Goal: Task Accomplishment & Management: Use online tool/utility

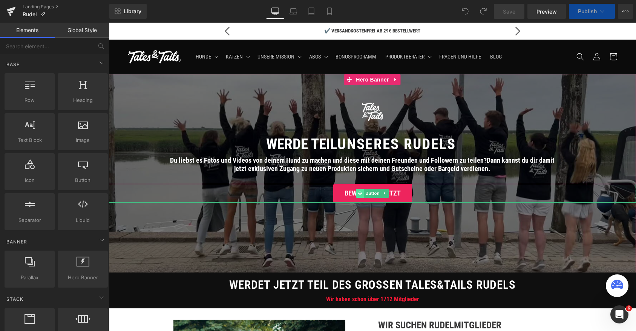
click at [361, 194] on icon at bounding box center [360, 193] width 4 height 5
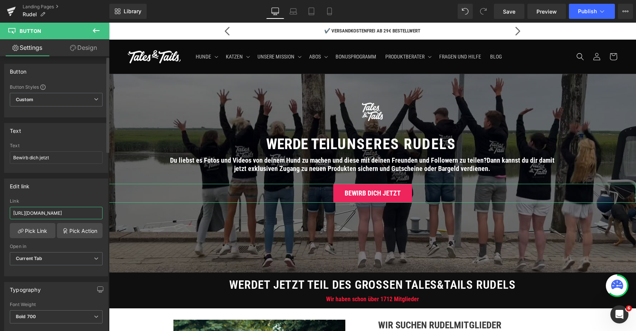
click at [54, 211] on input "[URL][DOMAIN_NAME]" at bounding box center [56, 213] width 93 height 12
paste input "[DOMAIN_NAME][URL]"
type input "[URL][DOMAIN_NAME]"
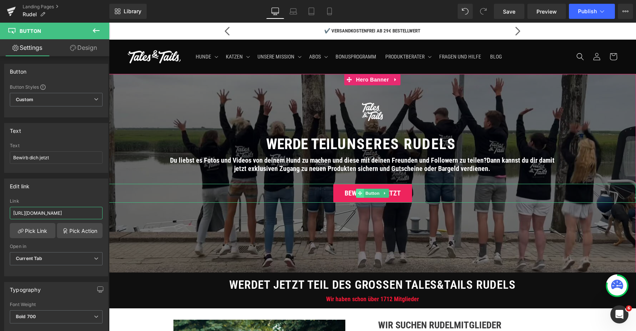
click at [360, 195] on span at bounding box center [360, 193] width 8 height 9
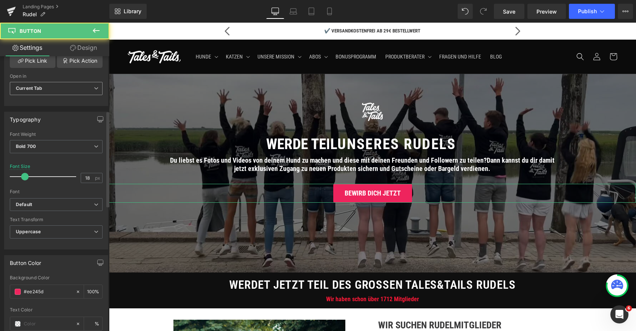
scroll to position [184, 0]
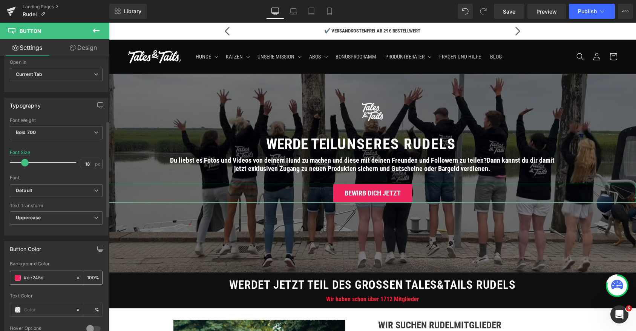
click at [20, 278] on span at bounding box center [18, 278] width 6 height 6
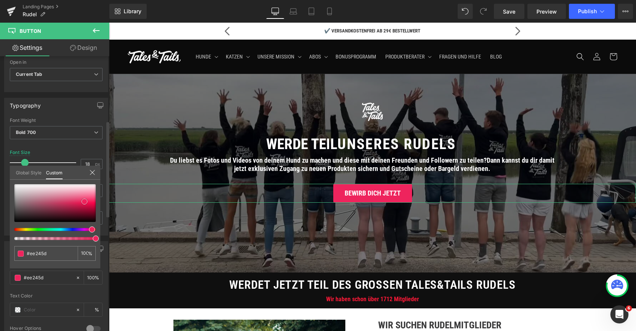
type input "#2d292a"
type input "#2a2627"
type input "#000000"
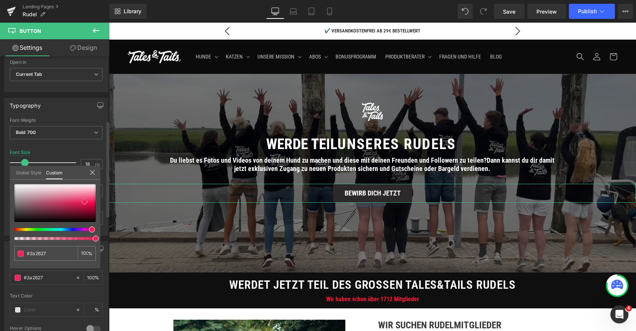
type input "#000000"
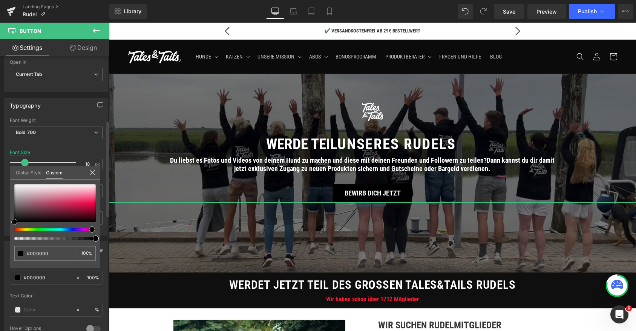
drag, startPoint x: 18, startPoint y: 215, endPoint x: 14, endPoint y: 225, distance: 10.5
click at [14, 225] on div "#000000 100 %" at bounding box center [55, 226] width 91 height 84
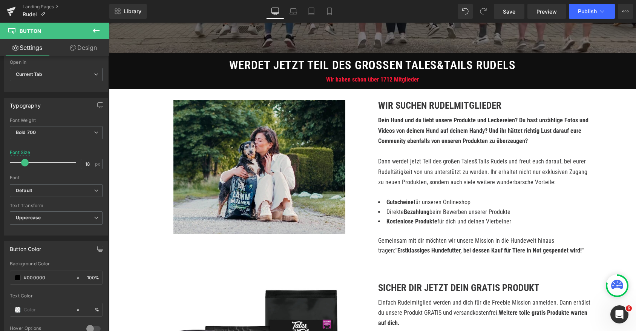
scroll to position [231, 0]
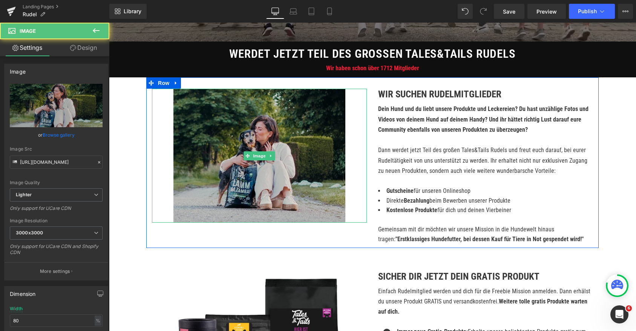
click at [237, 171] on img at bounding box center [259, 156] width 172 height 134
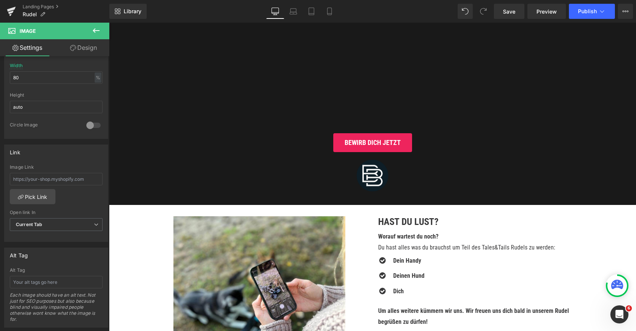
scroll to position [1120, 0]
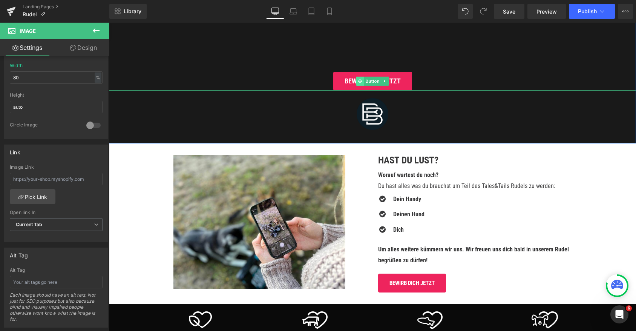
click at [362, 80] on icon at bounding box center [360, 81] width 4 height 4
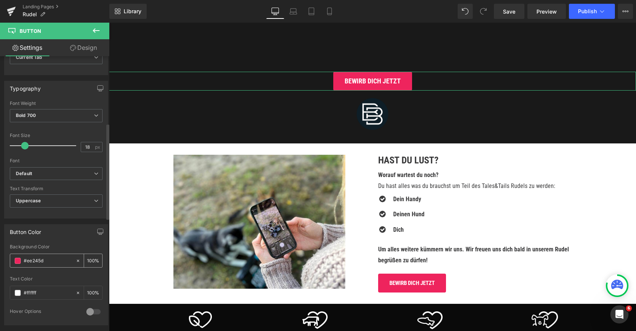
scroll to position [206, 0]
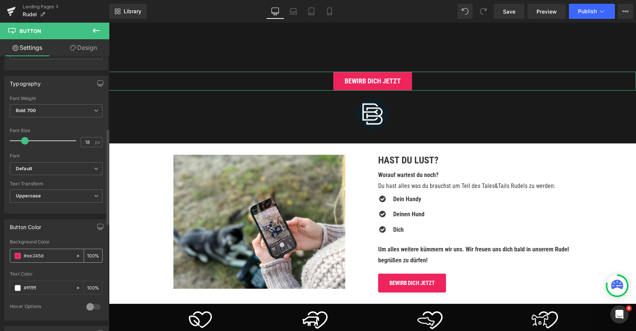
click at [17, 256] on span at bounding box center [18, 256] width 6 height 6
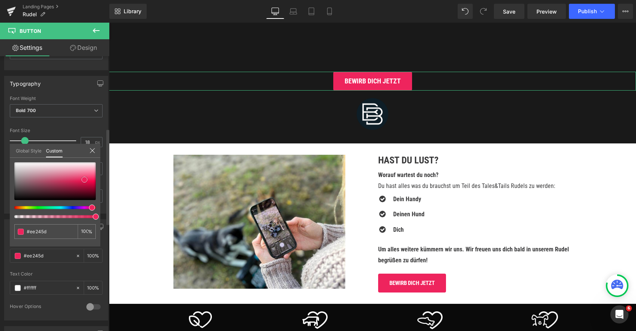
type input "#161213"
type input "#151313"
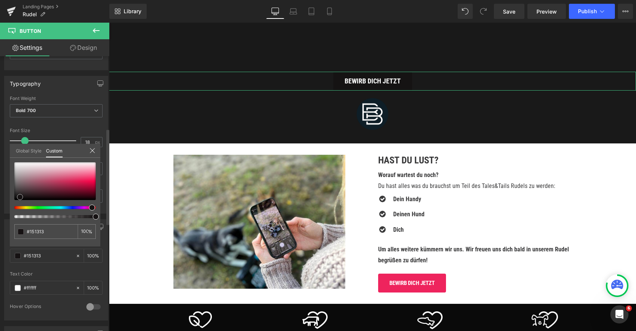
type input "#020202"
type input "#000000"
drag, startPoint x: 20, startPoint y: 197, endPoint x: 6, endPoint y: 206, distance: 16.1
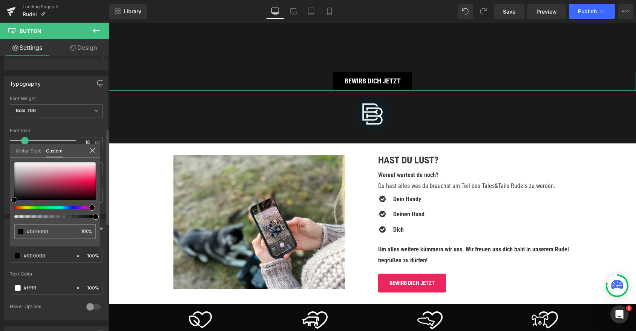
click at [7, 213] on div "Button Color rgba(0, 0, 0, 1) Background Color #000000 100 % rgba(255, 255, 255…" at bounding box center [56, 266] width 113 height 107
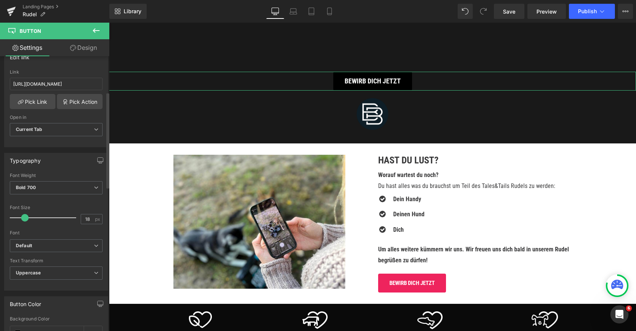
scroll to position [0, 0]
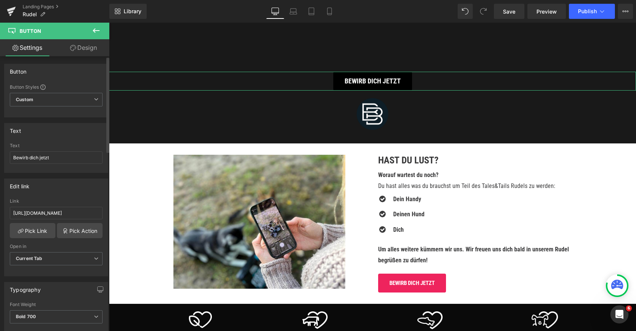
click at [83, 55] on link "Design" at bounding box center [83, 47] width 55 height 17
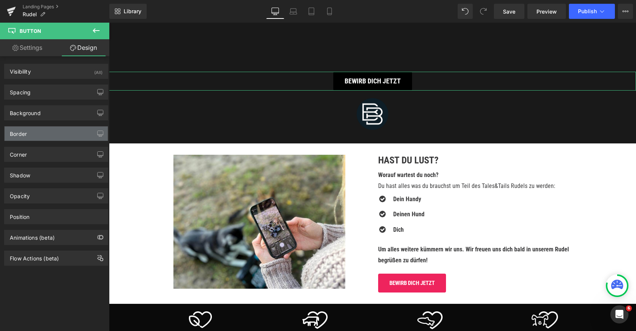
click at [41, 129] on div "Border" at bounding box center [56, 133] width 103 height 14
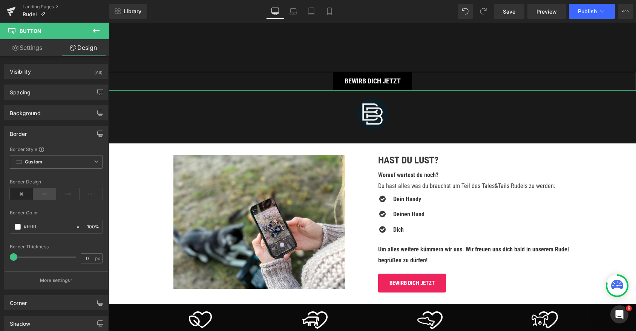
click at [40, 198] on icon at bounding box center [44, 193] width 23 height 11
type input "2"
click at [16, 255] on span at bounding box center [15, 257] width 8 height 8
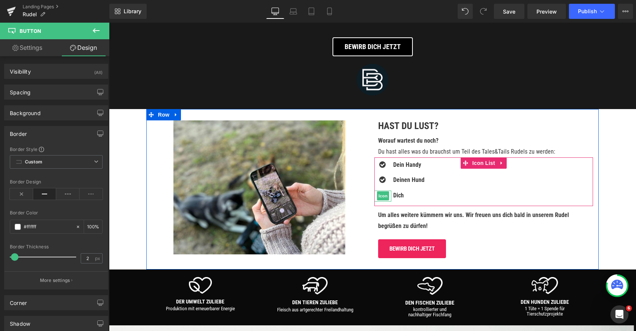
scroll to position [1065, 0]
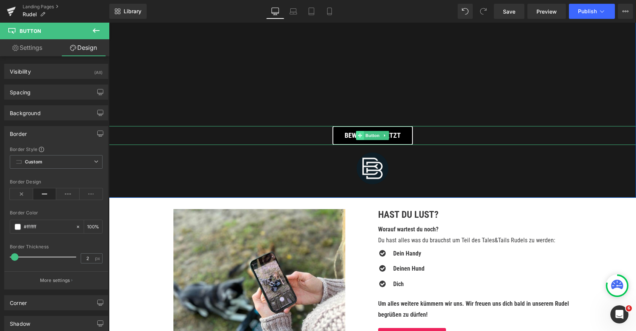
click at [359, 134] on icon at bounding box center [360, 135] width 4 height 4
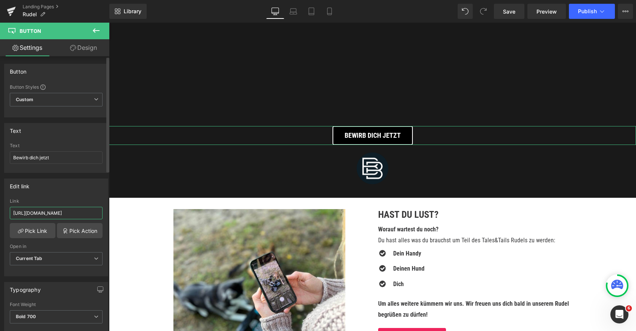
click at [54, 209] on input "[URL][DOMAIN_NAME]" at bounding box center [56, 213] width 93 height 12
paste input "[DOMAIN_NAME][URL]"
type input "[URL][DOMAIN_NAME]"
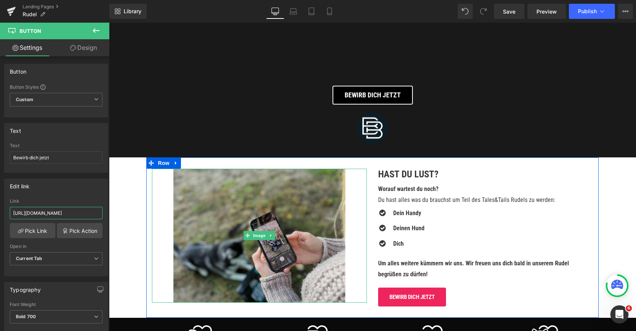
scroll to position [1146, 0]
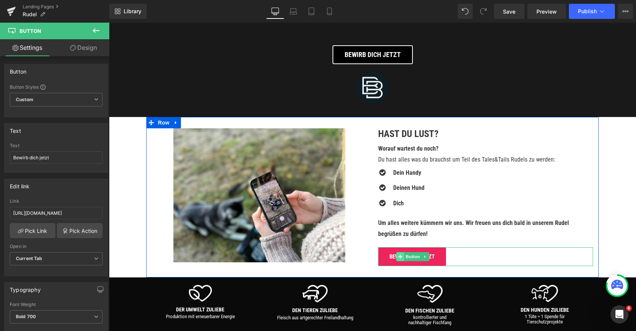
click at [401, 255] on icon at bounding box center [400, 256] width 4 height 4
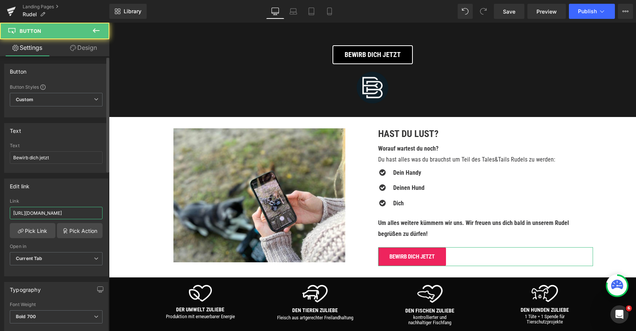
click at [27, 214] on input "[URL][DOMAIN_NAME]" at bounding box center [56, 213] width 93 height 12
paste input "[DOMAIN_NAME][URL]"
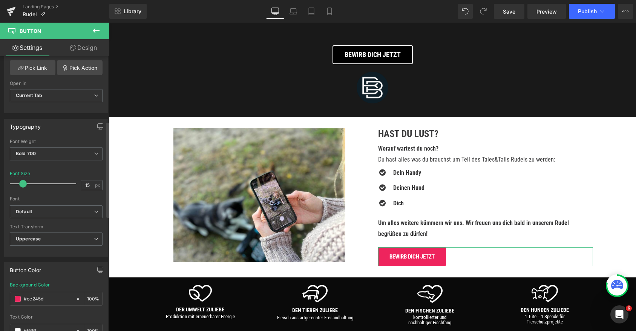
scroll to position [185, 0]
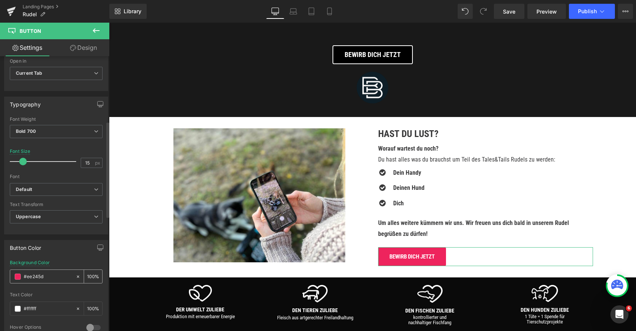
type input "[URL][DOMAIN_NAME]"
click at [17, 278] on span at bounding box center [18, 276] width 6 height 6
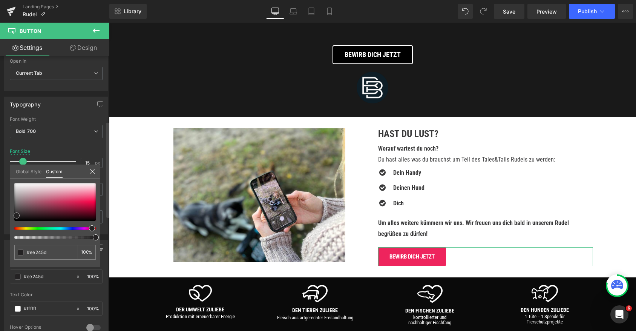
type input "#242223"
type input "#000000"
drag, startPoint x: 17, startPoint y: 215, endPoint x: 8, endPoint y: 229, distance: 16.3
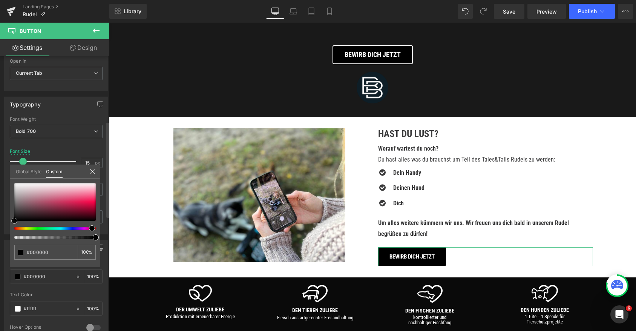
click at [8, 234] on div "Button Color rgba(0, 0, 0, 1) Background Color #000000 100 % rgba(255, 255, 255…" at bounding box center [56, 287] width 113 height 107
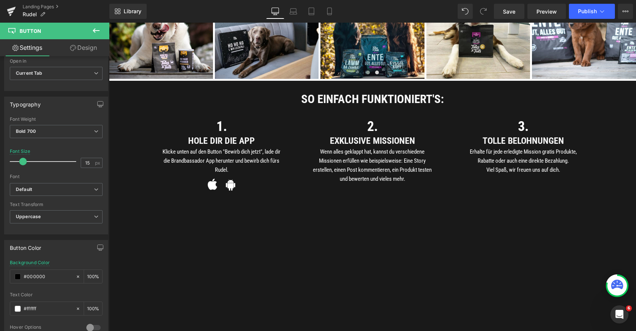
scroll to position [792, 0]
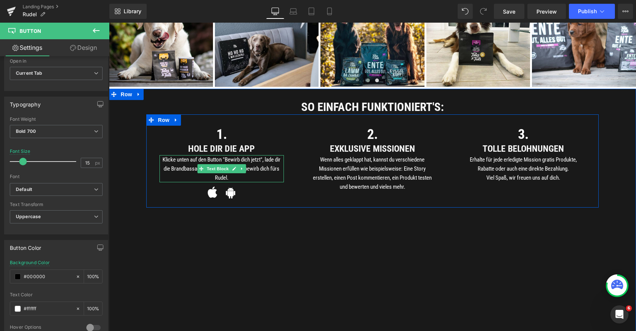
click at [186, 169] on font "Klicke unten auf den Button "Bewirb dich jetzt", lade dir die Brandbassador App…" at bounding box center [222, 168] width 118 height 25
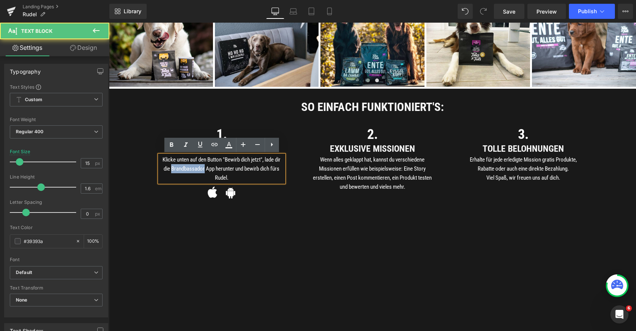
click at [186, 169] on font "Klicke unten auf den Button "Bewirb dich jetzt", lade dir die Brandbassador App…" at bounding box center [222, 168] width 118 height 25
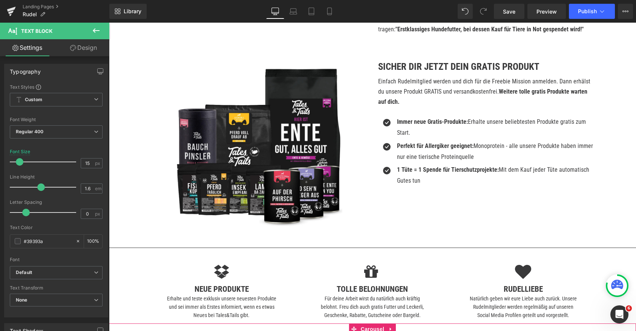
scroll to position [408, 0]
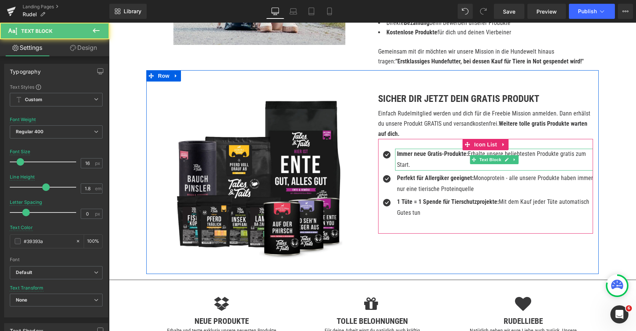
drag, startPoint x: 570, startPoint y: 153, endPoint x: 575, endPoint y: 160, distance: 8.1
click at [575, 160] on p "Immer neue Gratis-Produkte: Erhalte unsere beliebtesten Produkte gratis zum Sta…" at bounding box center [495, 160] width 196 height 22
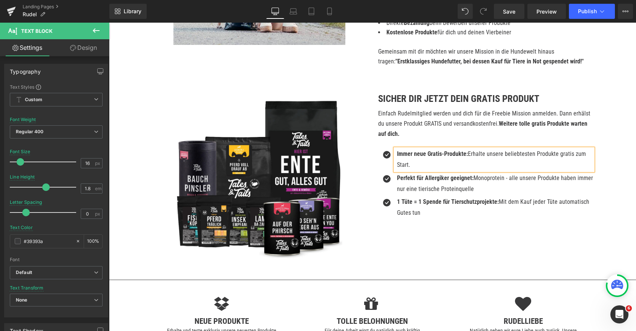
click at [529, 167] on p "Immer neue Gratis-Produkte: Erhalte unsere beliebtesten Produkte gratis zum Sta…" at bounding box center [495, 160] width 196 height 22
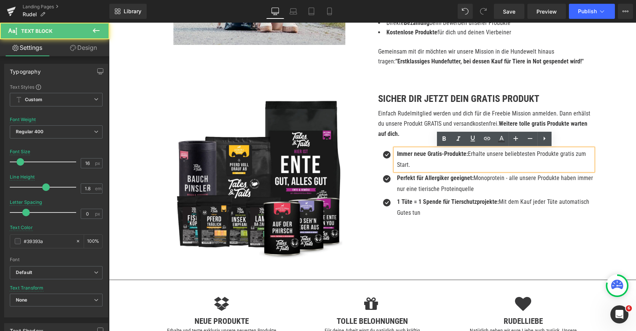
drag, startPoint x: 572, startPoint y: 152, endPoint x: 572, endPoint y: 165, distance: 12.8
click at [572, 165] on p "Immer neue Gratis-Produkte: Erhalte unsere beliebtesten Produkte gratis zum Sta…" at bounding box center [495, 160] width 196 height 22
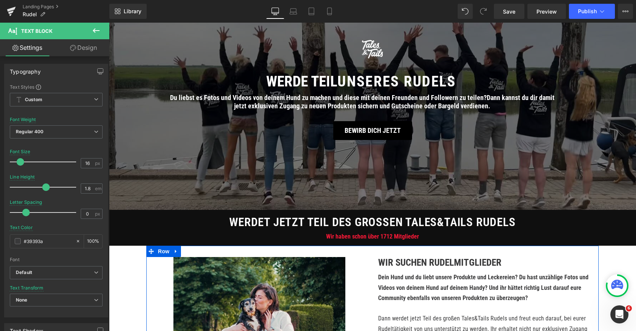
scroll to position [36, 0]
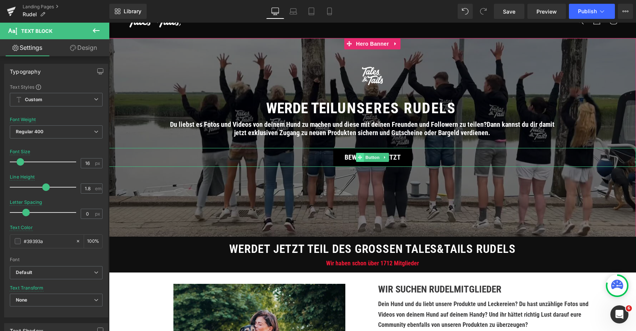
click at [361, 154] on span at bounding box center [360, 157] width 8 height 9
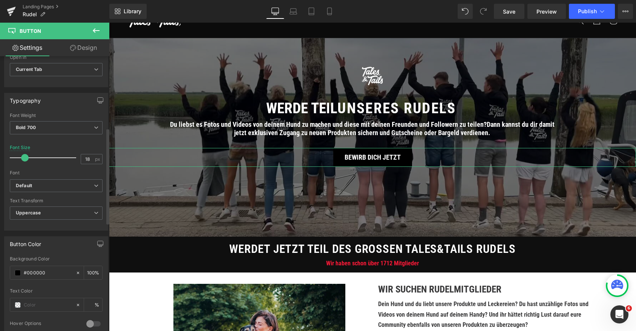
scroll to position [283, 0]
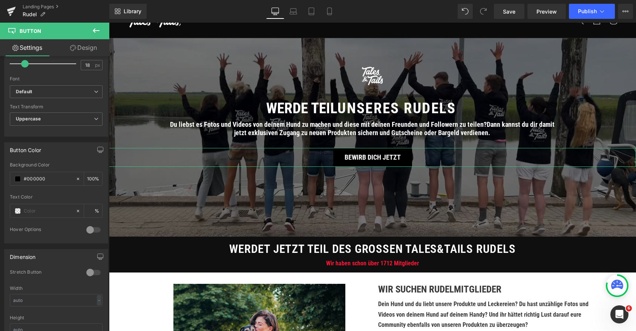
click at [91, 51] on link "Design" at bounding box center [83, 47] width 55 height 17
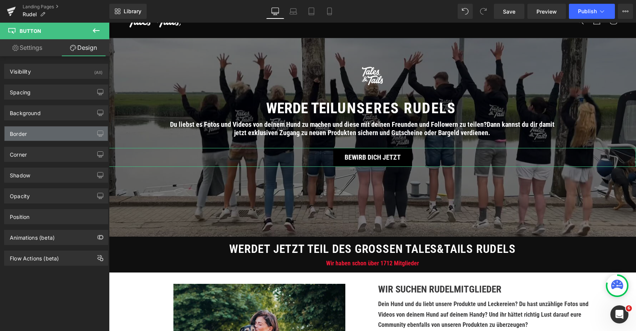
click at [46, 136] on div "Border" at bounding box center [56, 133] width 103 height 14
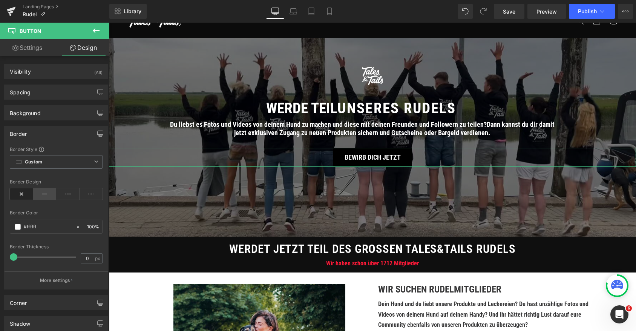
click at [41, 193] on icon at bounding box center [44, 193] width 23 height 11
type input "2"
click at [15, 256] on span at bounding box center [15, 257] width 8 height 8
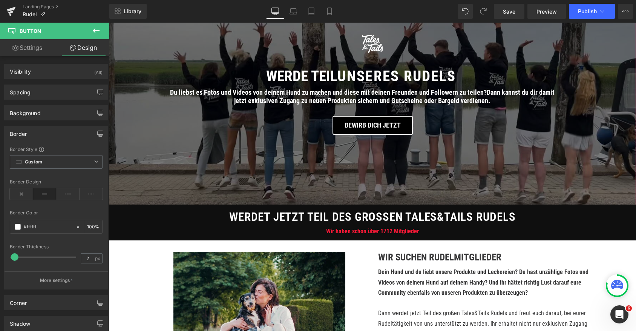
scroll to position [124, 0]
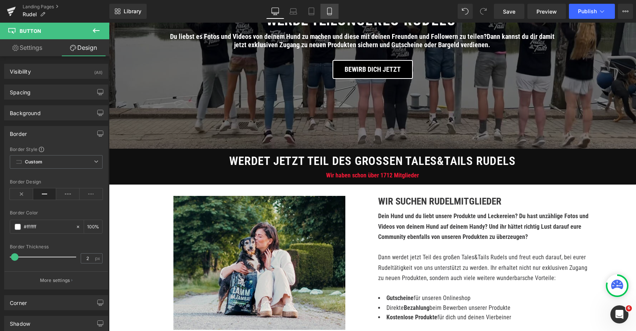
click at [330, 7] on link "Mobile" at bounding box center [330, 11] width 18 height 15
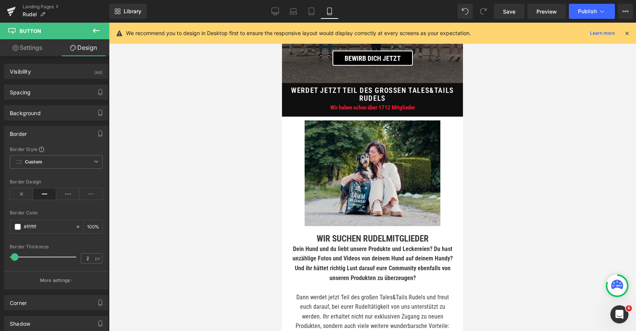
type input "100"
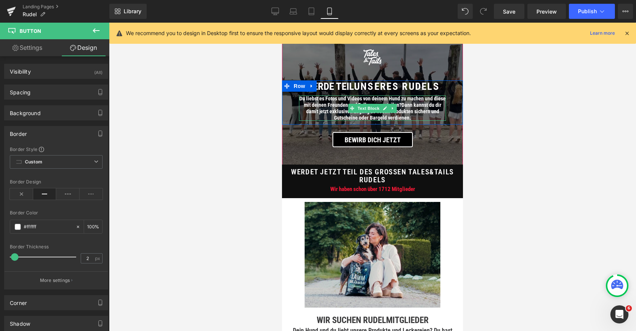
scroll to position [0, 0]
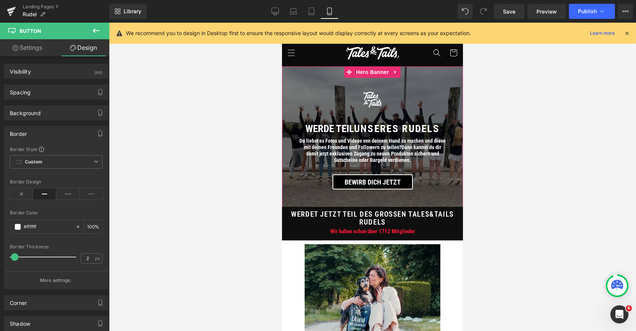
click at [311, 98] on div at bounding box center [372, 100] width 181 height 16
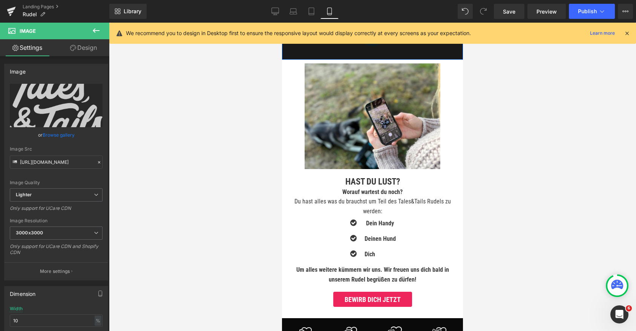
scroll to position [1553, 0]
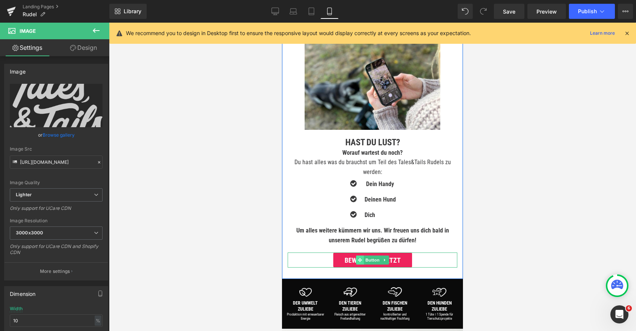
click at [361, 259] on icon at bounding box center [360, 260] width 4 height 4
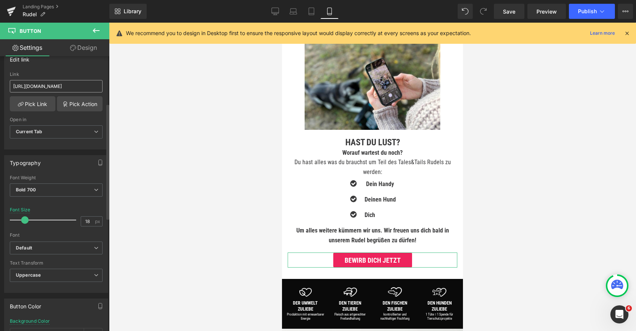
scroll to position [204, 0]
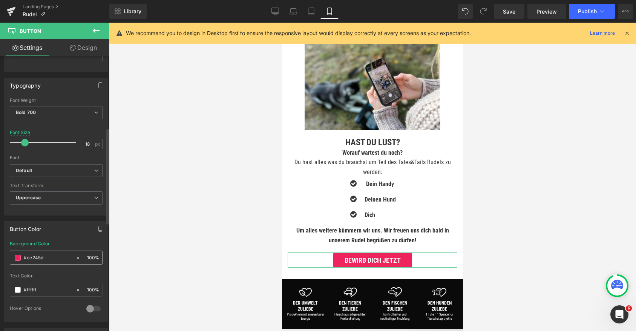
click at [15, 259] on span at bounding box center [18, 258] width 6 height 6
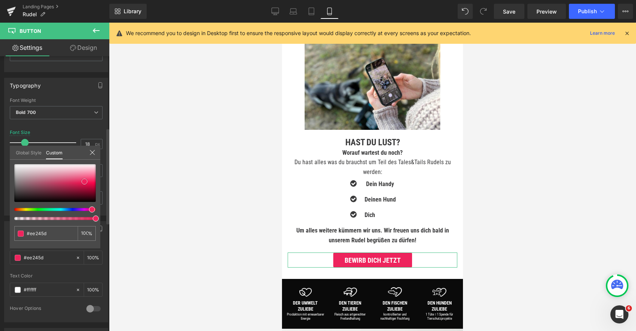
type input "#1a1819"
type input "#171616"
type input "#000000"
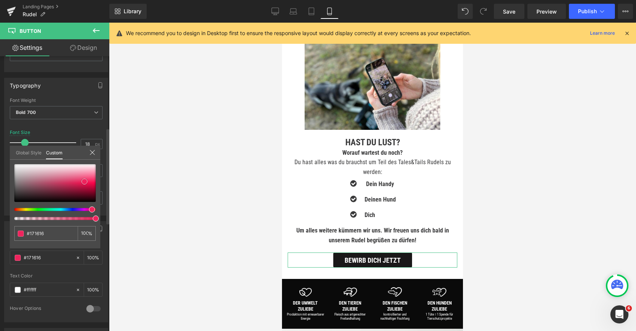
type input "#000000"
drag, startPoint x: 17, startPoint y: 198, endPoint x: 0, endPoint y: 232, distance: 37.4
click at [0, 232] on div "Button Color rgba(0, 0, 0, 1) Background Color #000000 100 % rgba(255, 255, 255…" at bounding box center [56, 268] width 113 height 107
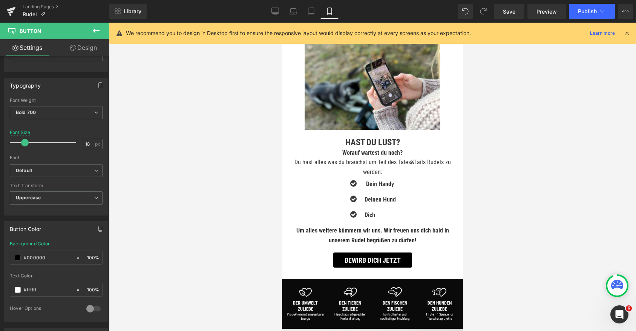
click at [330, 222] on body "Direkt zum Inhalt ✔️ Versandkostenfrei ab 29€ Bestellwert ✔️ Schneller Versand:…" at bounding box center [372, 54] width 181 height 3169
click at [309, 15] on link "Tablet" at bounding box center [311, 11] width 18 height 15
type input "15"
type input "#ee245d"
type input "100"
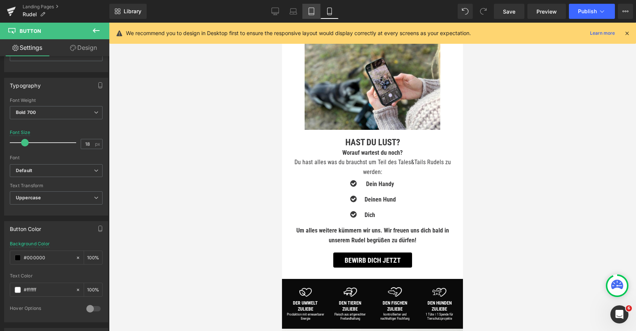
type input "100"
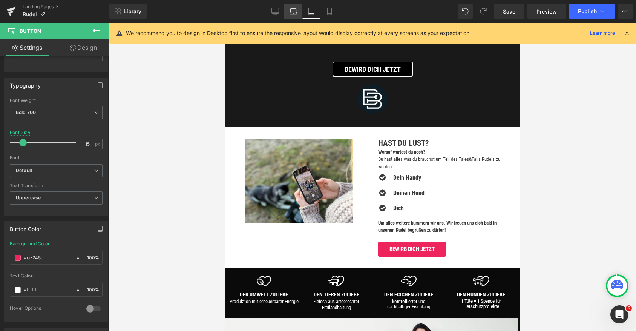
scroll to position [1149, 0]
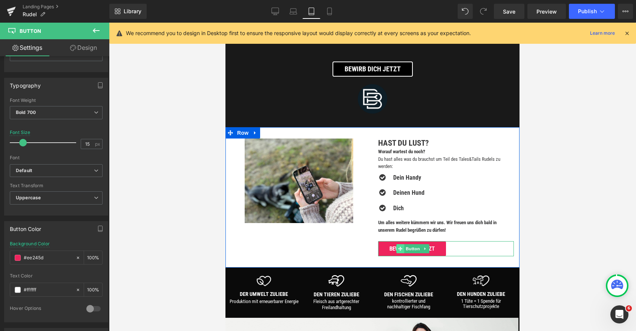
click at [402, 248] on icon at bounding box center [400, 249] width 4 height 4
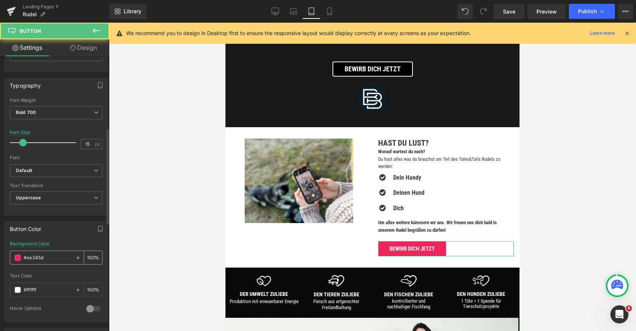
click at [19, 253] on div "#ee245d" at bounding box center [42, 257] width 65 height 13
click at [15, 258] on span at bounding box center [18, 258] width 6 height 6
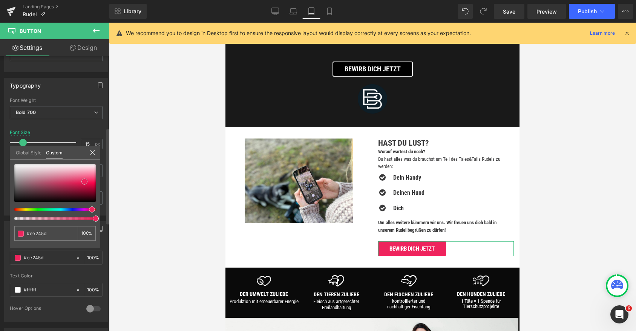
type input "#1d1a1b"
type input "#050505"
type input "#000000"
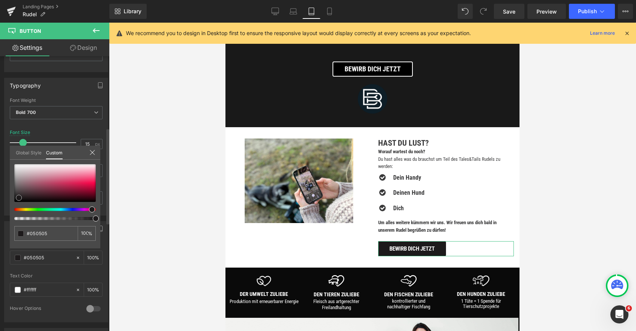
type input "#000000"
drag, startPoint x: 19, startPoint y: 198, endPoint x: 0, endPoint y: 235, distance: 42.2
click at [0, 231] on div "Button Color rgba(0, 0, 0, 1) Background Color #000000 100 % rgba(255, 255, 255…" at bounding box center [56, 268] width 113 height 107
click at [177, 233] on div at bounding box center [372, 177] width 527 height 308
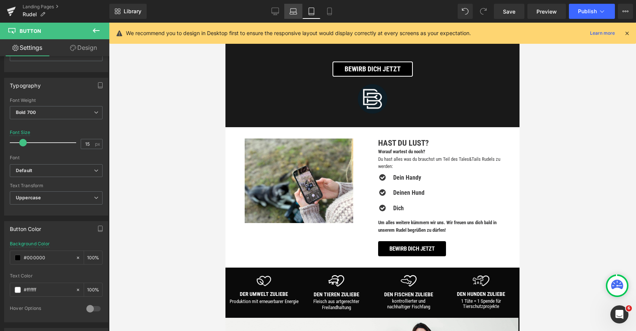
click at [292, 11] on icon at bounding box center [294, 12] width 8 height 8
type input "#ee245d"
type input "100"
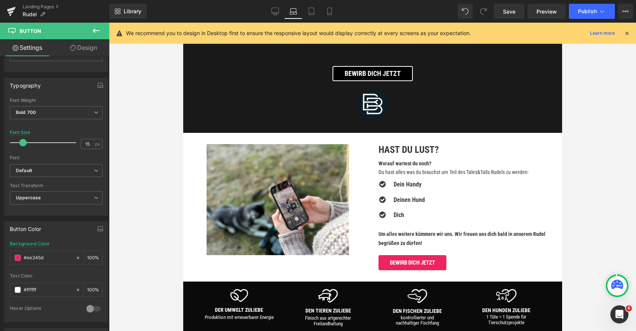
scroll to position [1071, 0]
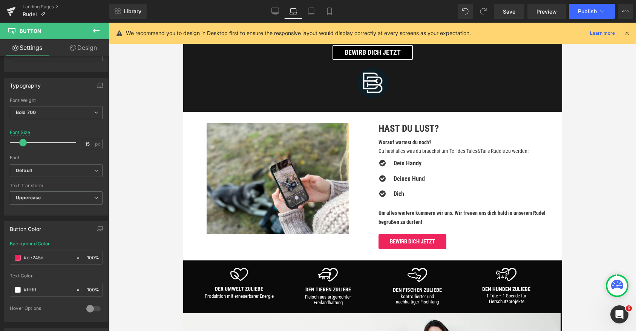
click at [390, 239] on link "Bewirb dich jetzt" at bounding box center [412, 241] width 68 height 15
click at [20, 256] on span at bounding box center [18, 258] width 6 height 6
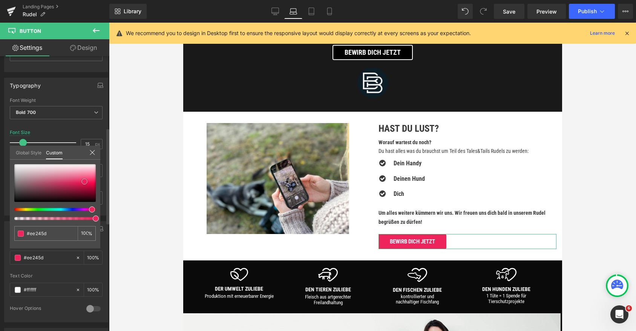
type input "#251d1f"
type input "#0d0c0c"
type input "#000000"
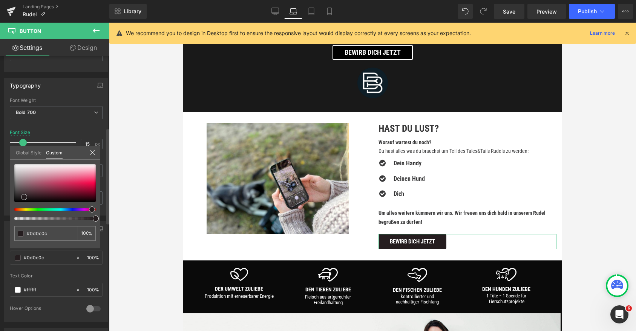
type input "#000000"
drag, startPoint x: 24, startPoint y: 197, endPoint x: 0, endPoint y: 221, distance: 33.9
click at [0, 221] on div "Button Color rgba(0, 0, 0, 1) Background Color #000000 100 % rgba(255, 255, 255…" at bounding box center [56, 268] width 113 height 107
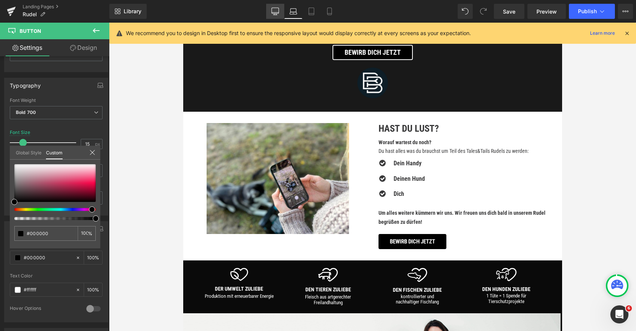
click at [275, 10] on icon at bounding box center [276, 12] width 8 height 8
type input "100"
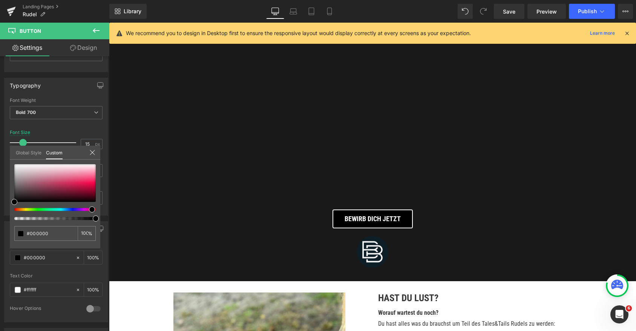
scroll to position [956, 0]
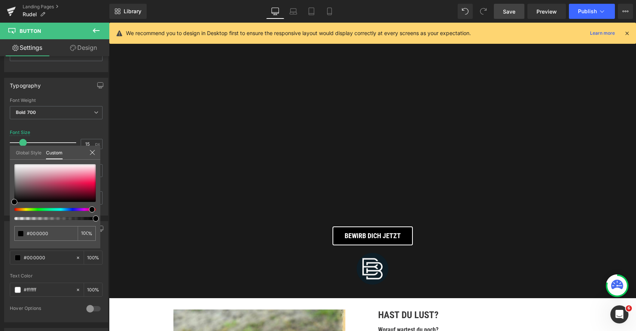
click at [516, 12] on span "Save" at bounding box center [509, 12] width 12 height 8
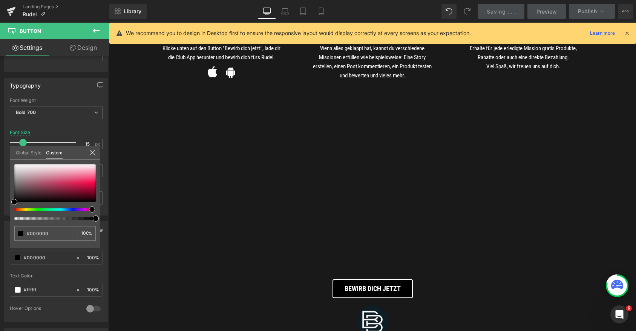
scroll to position [890, 0]
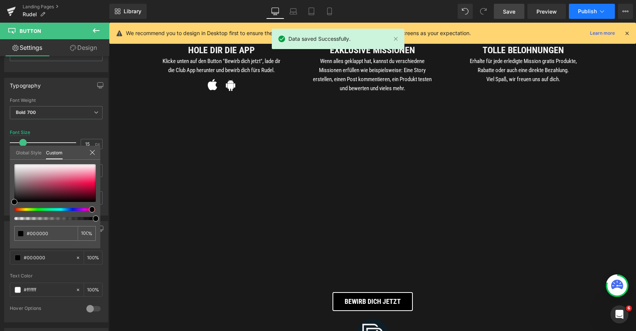
click at [597, 8] on button "Publish" at bounding box center [592, 11] width 46 height 15
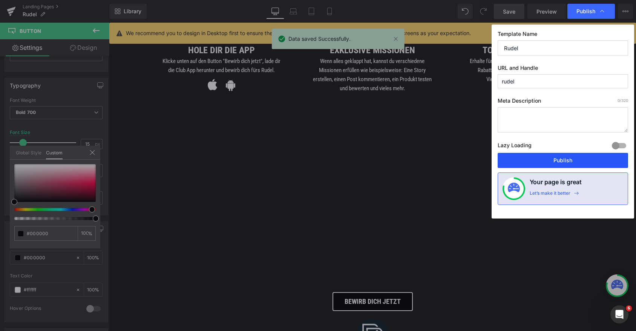
click at [551, 159] on button "Publish" at bounding box center [563, 160] width 130 height 15
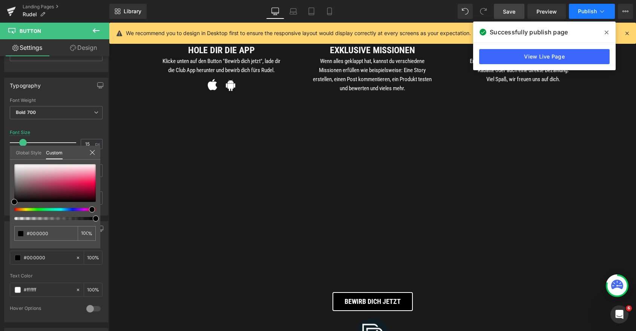
click at [595, 12] on span "Publish" at bounding box center [587, 11] width 19 height 6
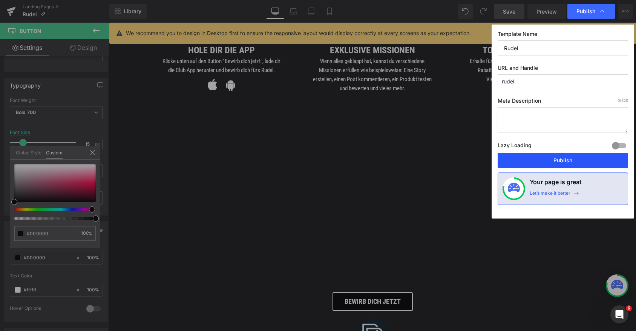
click at [570, 161] on button "Publish" at bounding box center [563, 160] width 130 height 15
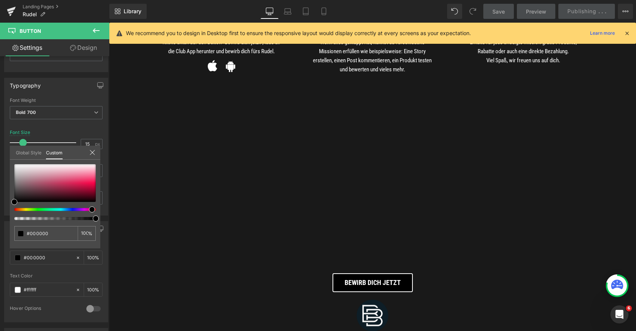
scroll to position [1018, 0]
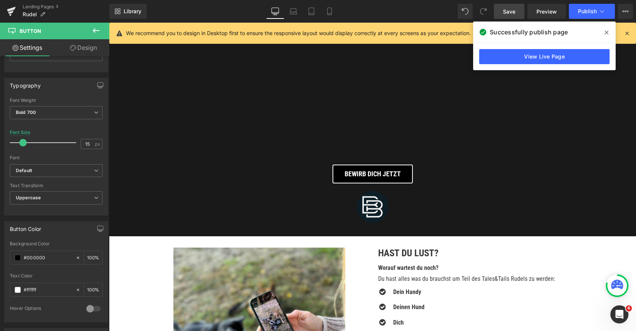
click at [264, 86] on body "Direkt zum Inhalt ✔️ Versandkostenfrei ab 29€ Bestellwert ✔️ Schneller Versand:…" at bounding box center [372, 118] width 527 height 2226
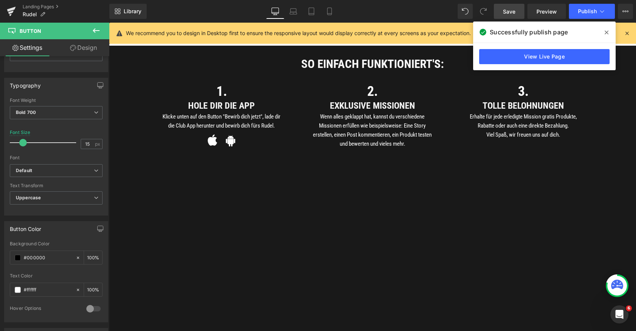
scroll to position [834, 0]
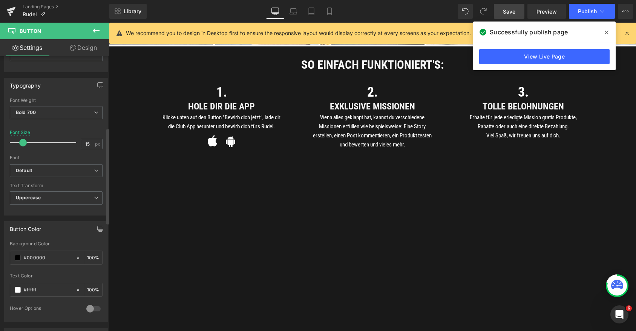
click at [606, 31] on icon at bounding box center [607, 32] width 4 height 6
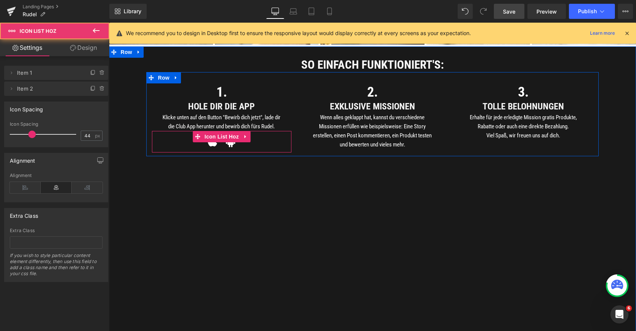
click at [175, 143] on ul "Icon Icon" at bounding box center [222, 144] width 140 height 18
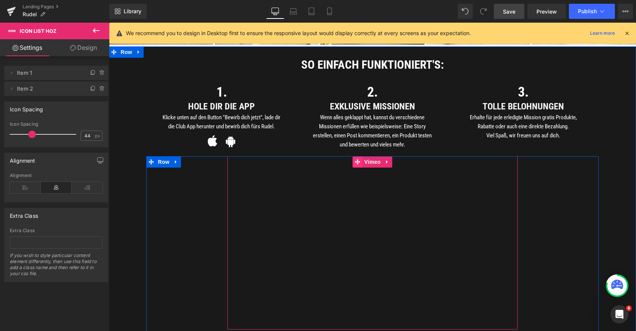
click at [357, 163] on icon at bounding box center [357, 162] width 5 height 6
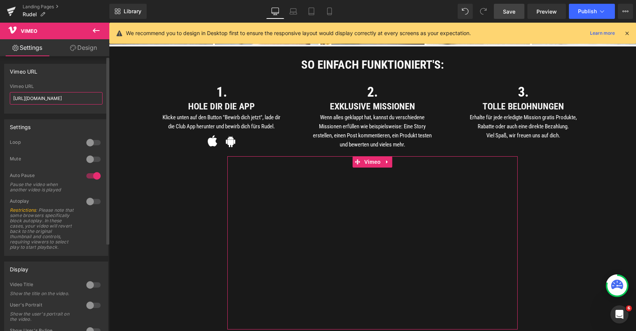
click at [59, 98] on input "[URL][DOMAIN_NAME]" at bounding box center [56, 98] width 93 height 12
paste input "<div style="padding:56.25% 0 0 0;position:relative;"><iframe src="[URL][DOMAIN_…"
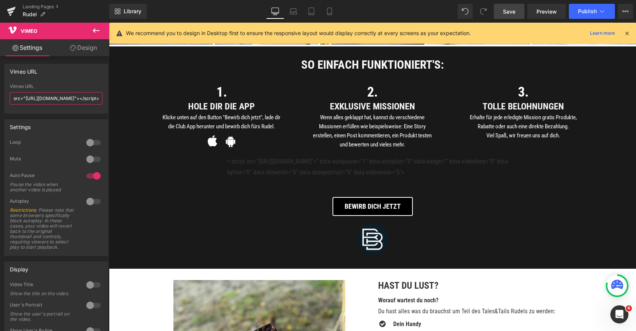
scroll to position [0, 0]
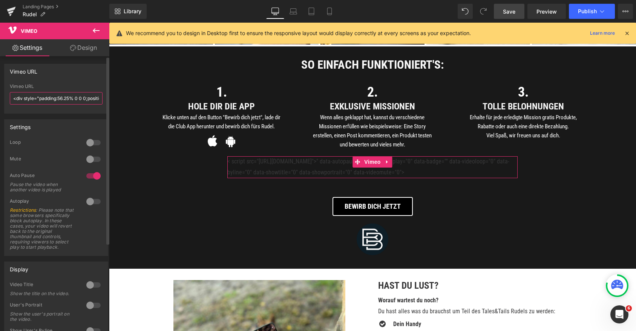
click at [34, 101] on input "<div style="padding:56.25% 0 0 0;position:relative;"><iframe src="[URL][DOMAIN_…" at bounding box center [56, 98] width 93 height 12
paste input "[URL][DOMAIN_NAME]"
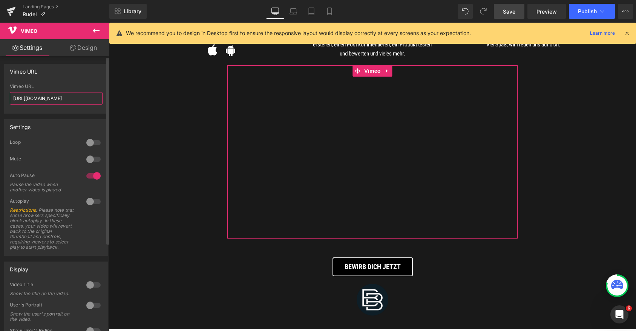
click at [52, 99] on input "[URL][DOMAIN_NAME]" at bounding box center [56, 98] width 93 height 12
paste input "0"
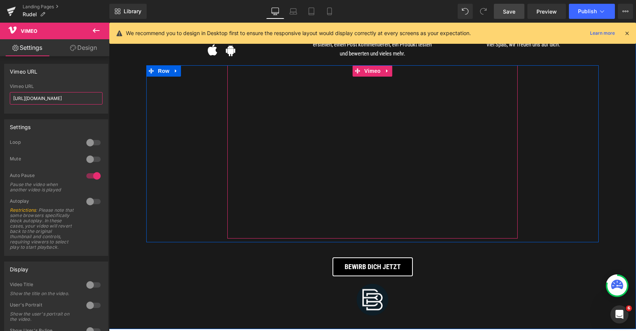
type input "[URL][DOMAIN_NAME]"
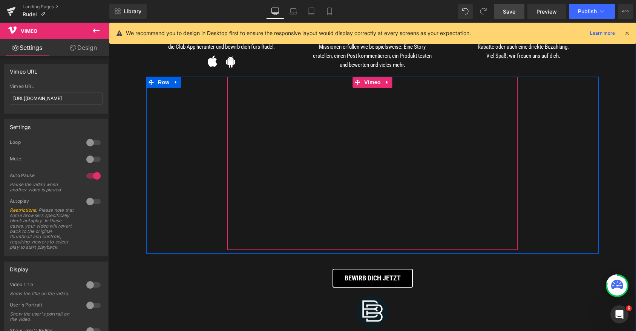
scroll to position [915, 0]
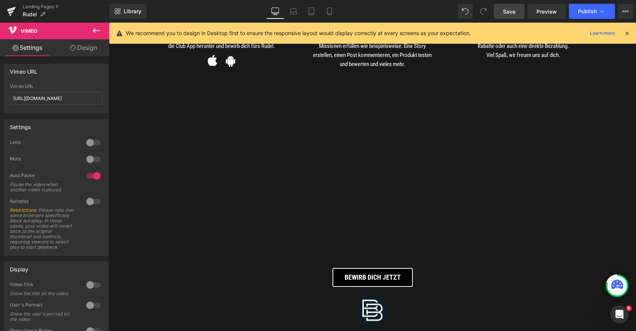
click at [514, 11] on span "Save" at bounding box center [509, 12] width 12 height 8
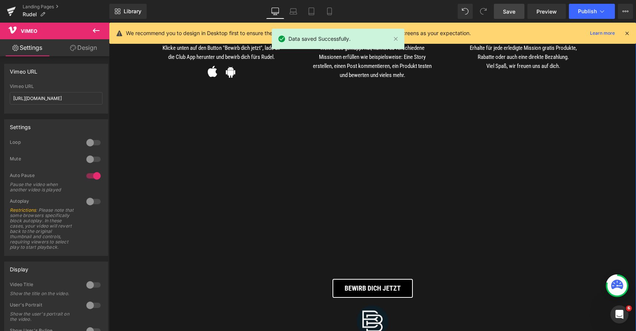
scroll to position [913, 0]
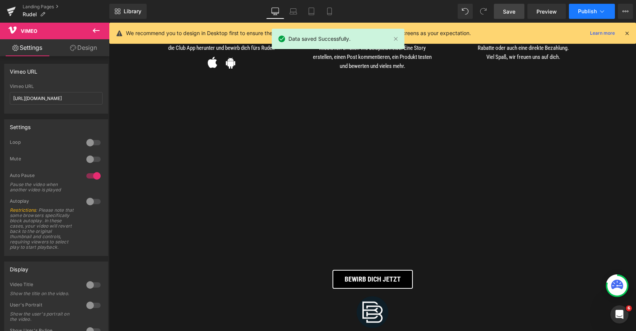
click at [598, 12] on button "Publish" at bounding box center [592, 11] width 46 height 15
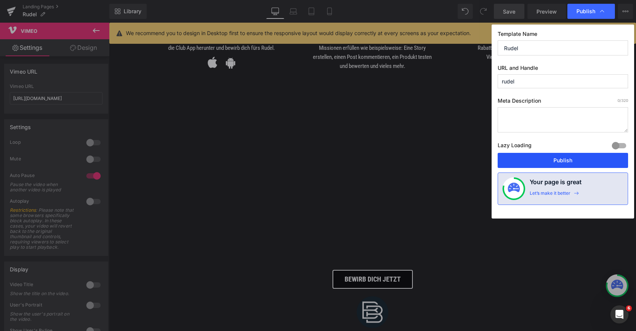
click at [539, 163] on button "Publish" at bounding box center [563, 160] width 130 height 15
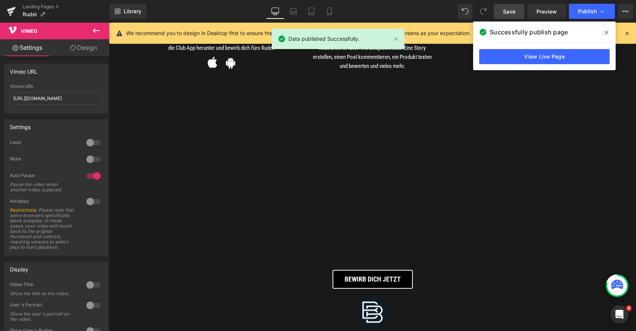
click at [606, 32] on icon at bounding box center [607, 33] width 4 height 4
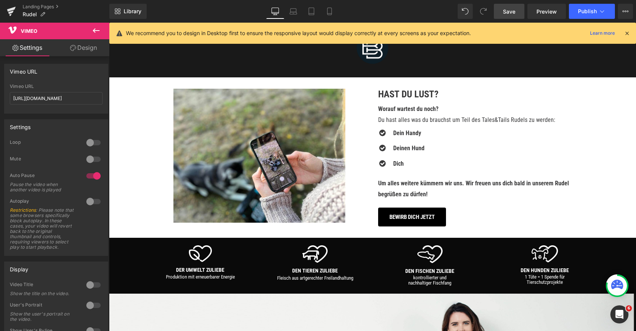
scroll to position [1175, 0]
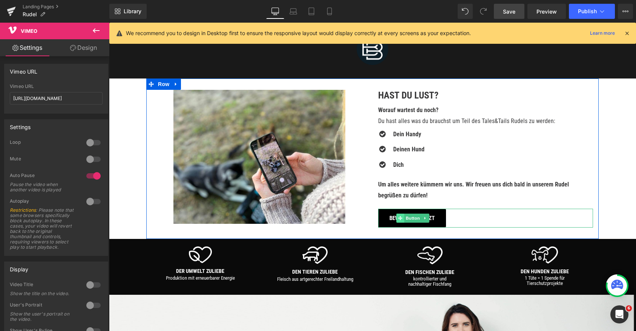
click at [402, 219] on icon at bounding box center [400, 218] width 4 height 5
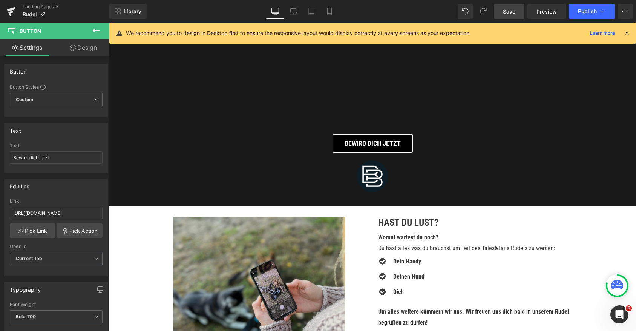
scroll to position [933, 0]
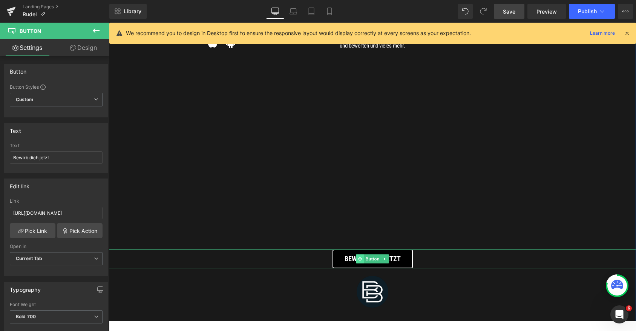
click at [361, 258] on icon at bounding box center [360, 258] width 4 height 4
click at [367, 292] on span "Image" at bounding box center [373, 291] width 16 height 9
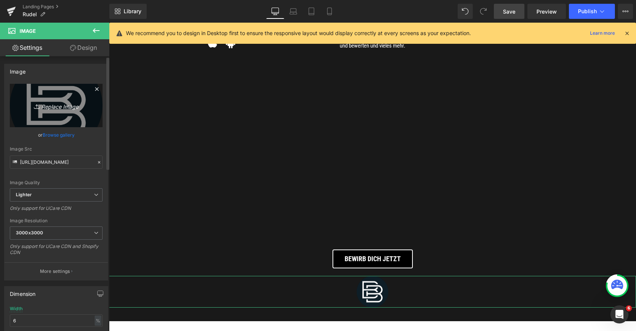
click at [35, 108] on icon at bounding box center [38, 107] width 8 height 8
type input "C:\fakepath\Untitled design (50).jpg"
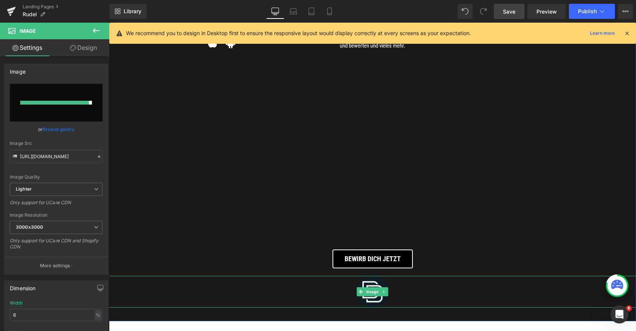
type input "[URL][DOMAIN_NAME]"
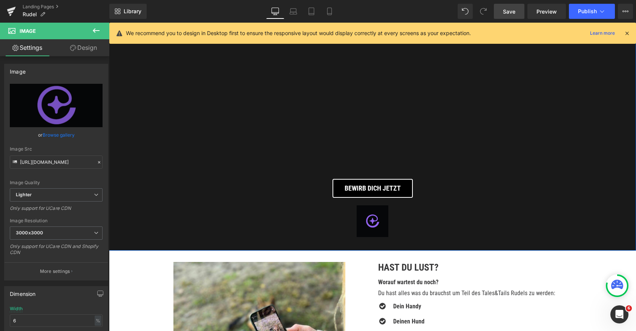
scroll to position [1008, 0]
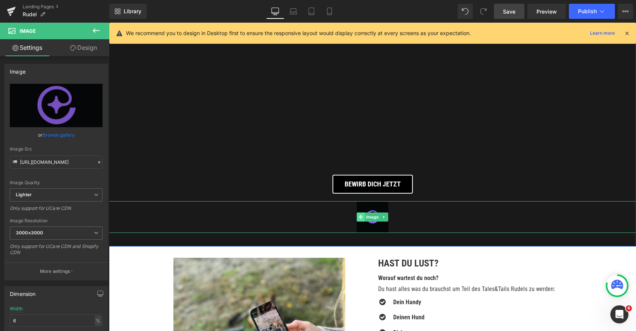
click at [364, 220] on span at bounding box center [361, 216] width 8 height 9
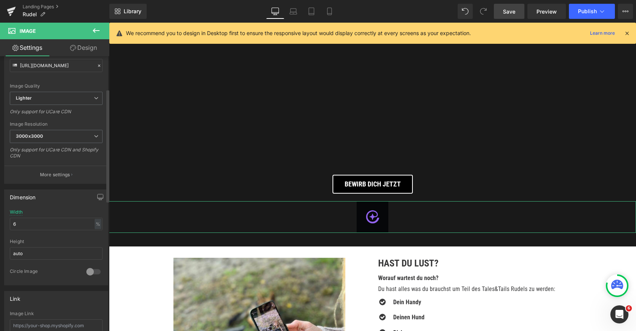
scroll to position [104, 0]
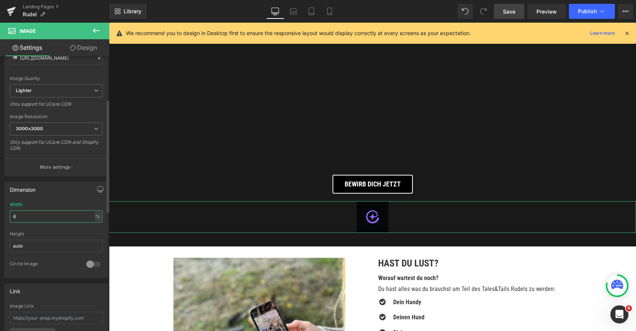
drag, startPoint x: 17, startPoint y: 218, endPoint x: 0, endPoint y: 218, distance: 17.3
click at [0, 218] on div "Dimension 6% Width 6 % % px auto Height auto 0 Circle Image" at bounding box center [56, 226] width 113 height 101
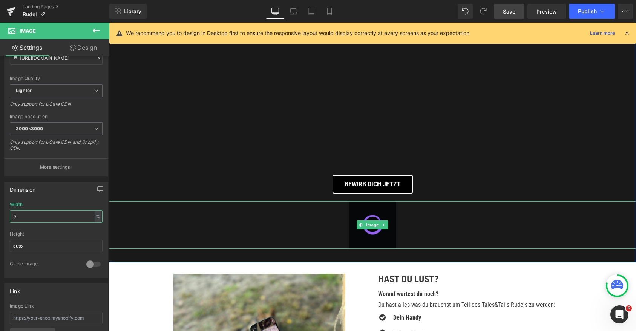
type input "9"
click at [210, 217] on div at bounding box center [372, 225] width 527 height 48
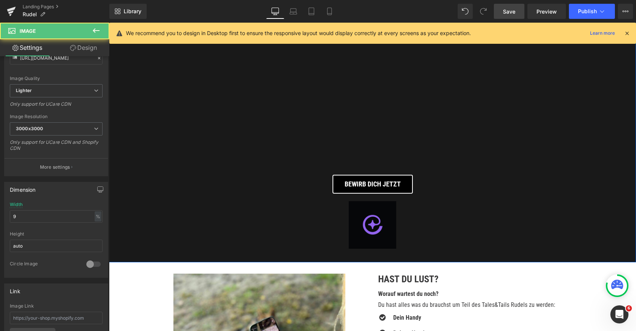
click at [109, 23] on div at bounding box center [109, 23] width 0 height 0
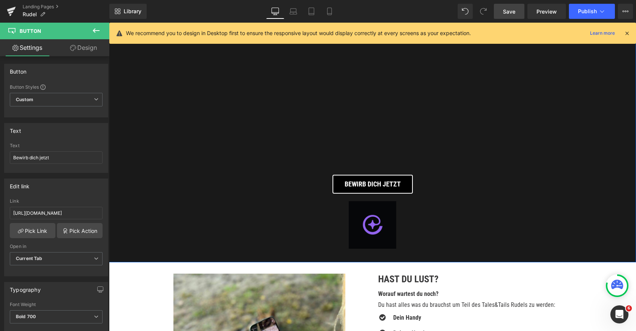
click at [156, 147] on div "Vimeo" at bounding box center [372, 69] width 453 height 173
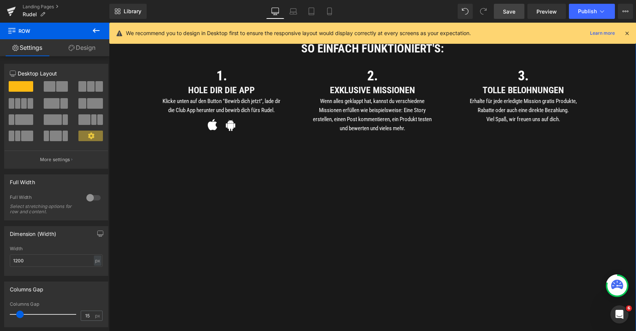
scroll to position [792, 0]
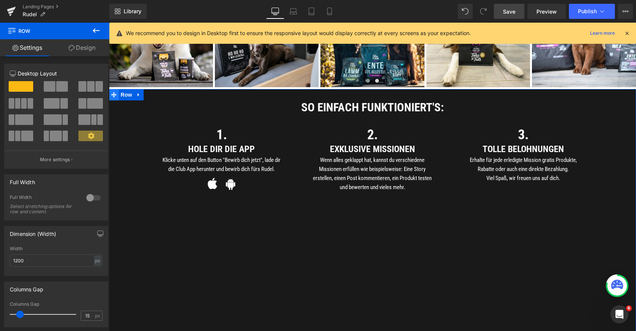
click at [112, 97] on icon at bounding box center [113, 95] width 5 height 6
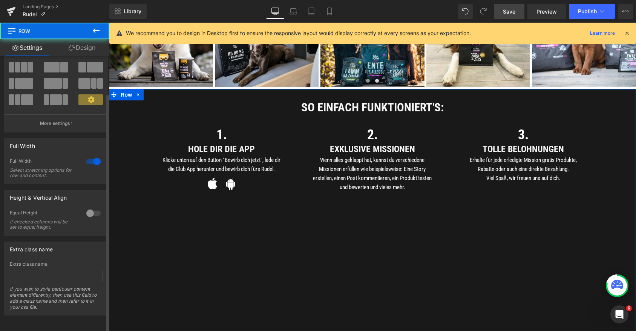
scroll to position [0, 0]
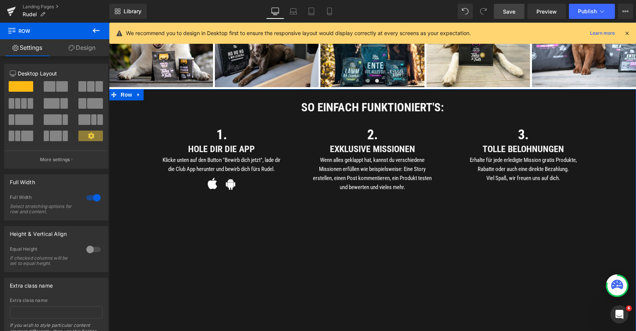
click at [83, 50] on link "Design" at bounding box center [82, 47] width 55 height 17
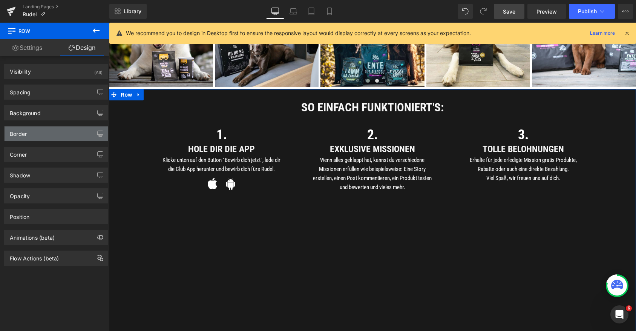
type input "#191919"
type input "100"
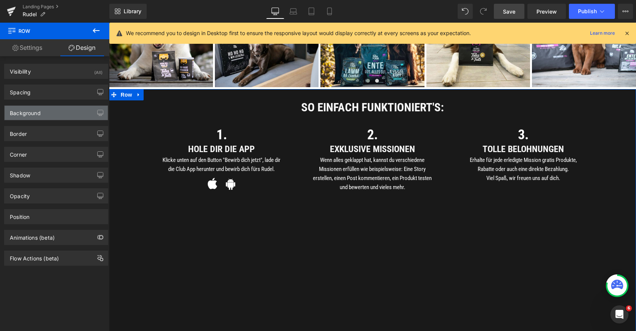
click at [41, 115] on div "Background" at bounding box center [56, 113] width 103 height 14
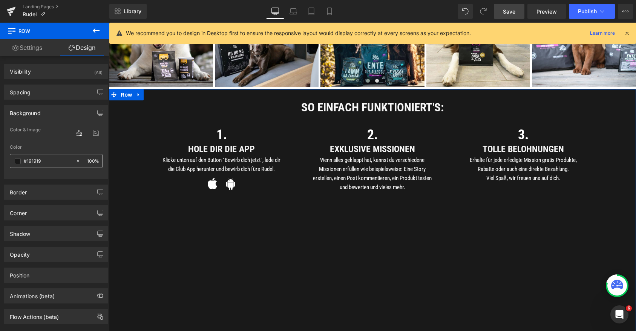
click at [40, 162] on input "#191919" at bounding box center [48, 161] width 48 height 8
paste input "060708"
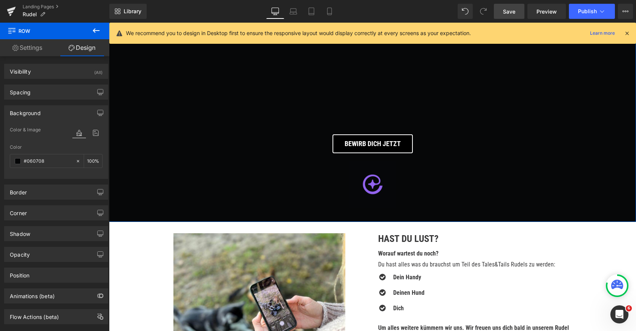
scroll to position [1078, 0]
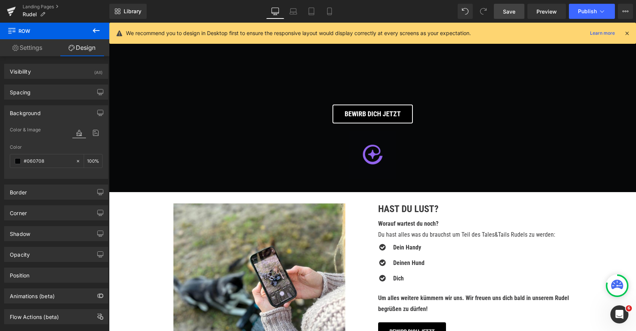
type input "#060708"
click at [520, 11] on link "Save" at bounding box center [509, 11] width 31 height 15
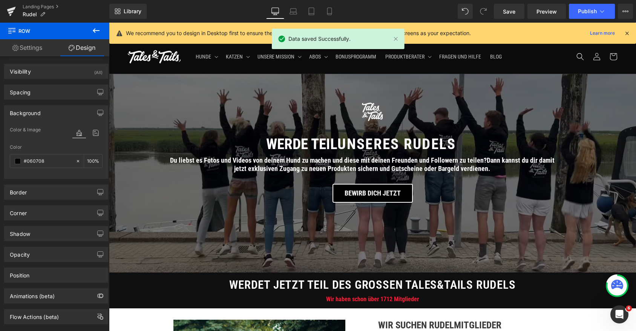
scroll to position [54, 0]
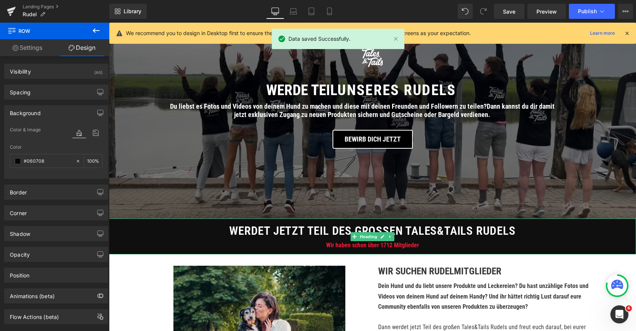
click at [352, 246] on span "Wir haben schon über 1712 Mitglieder" at bounding box center [372, 244] width 93 height 7
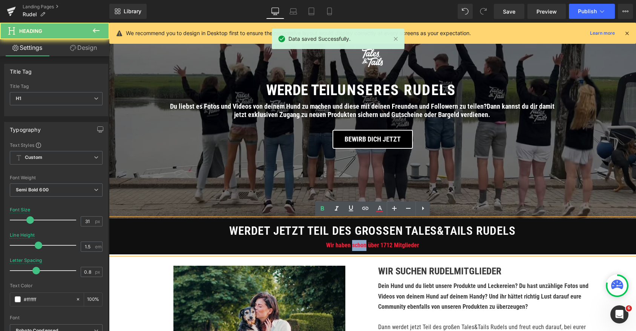
click at [352, 246] on span "Wir haben schon über 1712 Mitglieder" at bounding box center [372, 244] width 93 height 7
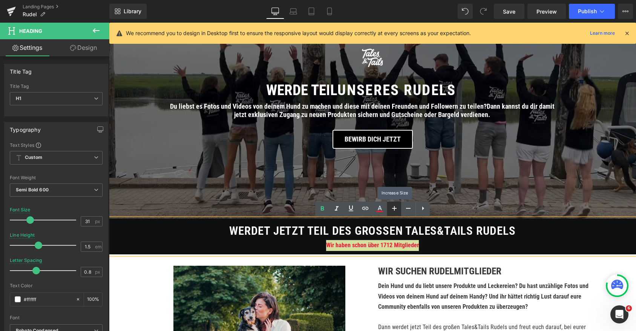
click at [393, 211] on icon at bounding box center [394, 208] width 9 height 9
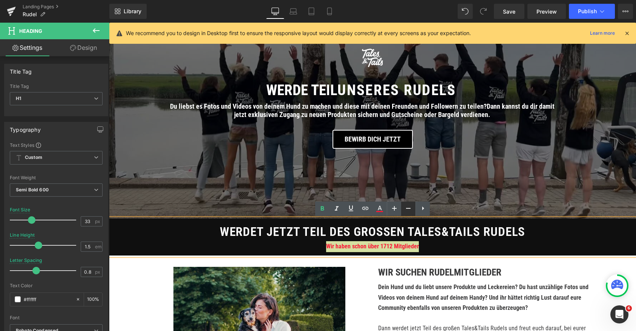
click at [408, 210] on icon at bounding box center [408, 208] width 9 height 9
type input "31"
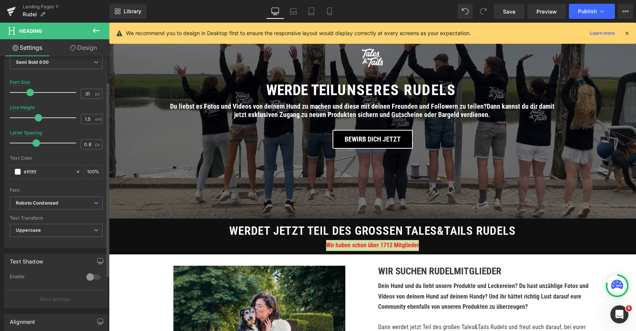
scroll to position [196, 0]
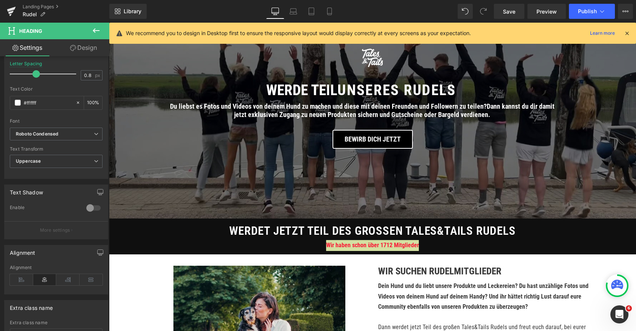
click at [75, 53] on link "Design" at bounding box center [83, 47] width 55 height 17
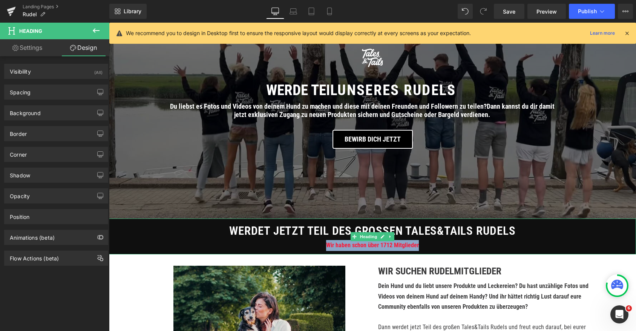
click at [335, 246] on span "Wir haben schon über 1712 Mitglieder" at bounding box center [372, 244] width 93 height 7
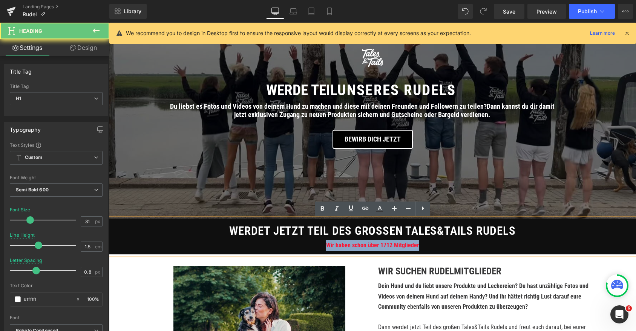
click at [335, 246] on span "Wir haben schon über 1712 Mitglieder" at bounding box center [372, 244] width 93 height 7
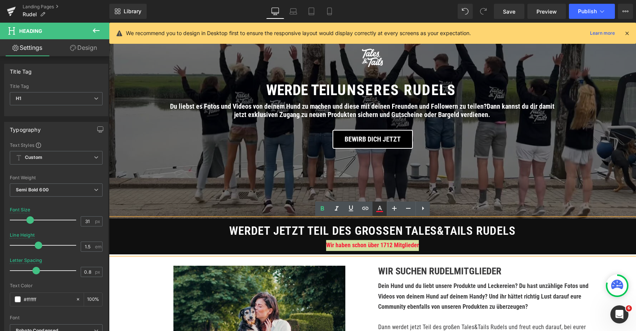
click at [377, 210] on icon at bounding box center [379, 208] width 9 height 9
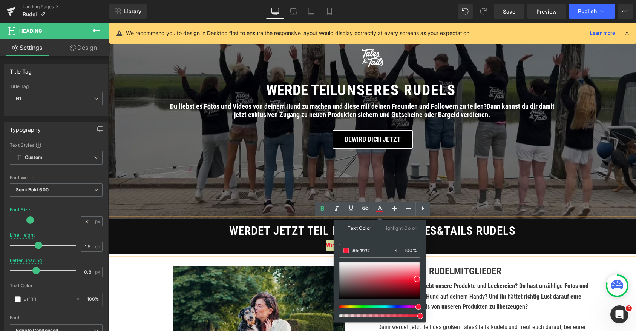
click at [362, 251] on input "#fa1937" at bounding box center [373, 250] width 41 height 8
paste input "9264f0"
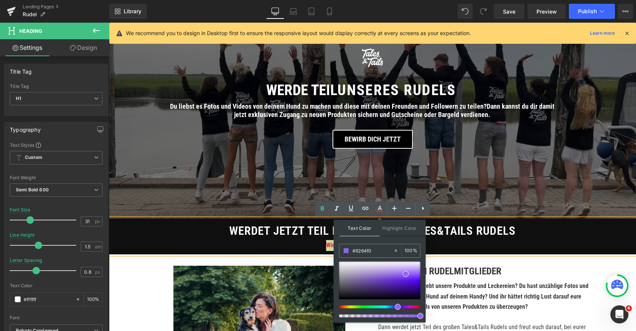
type input "#9264f0"
click at [486, 225] on h1 "werdet jetzt Teil des großen Tales&Tails RUdelS" at bounding box center [372, 231] width 527 height 18
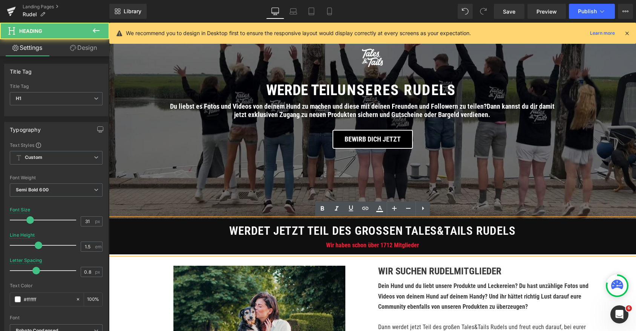
click at [414, 247] on span "Wir haben schon über 1712 Mitglieder" at bounding box center [372, 244] width 93 height 7
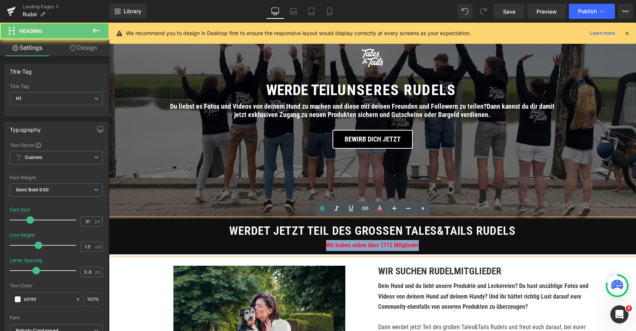
click at [414, 247] on span "Wir haben schon über 1712 Mitglieder" at bounding box center [372, 244] width 93 height 7
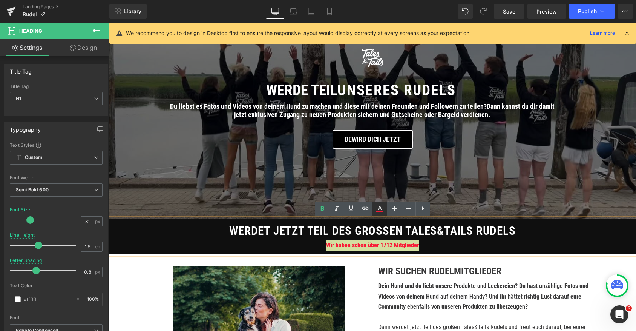
click at [382, 210] on icon at bounding box center [379, 208] width 9 height 9
type input "#fa1937"
type input "100"
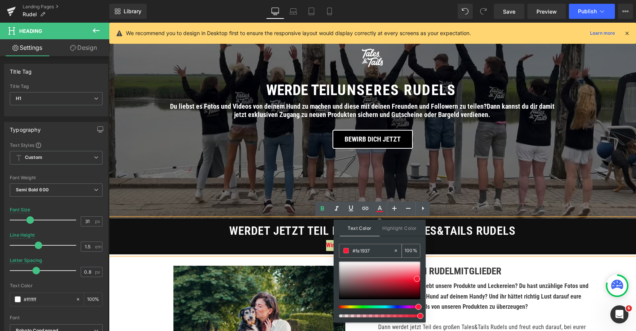
click at [365, 251] on input "#fa1937" at bounding box center [373, 250] width 41 height 8
paste input "9264f0"
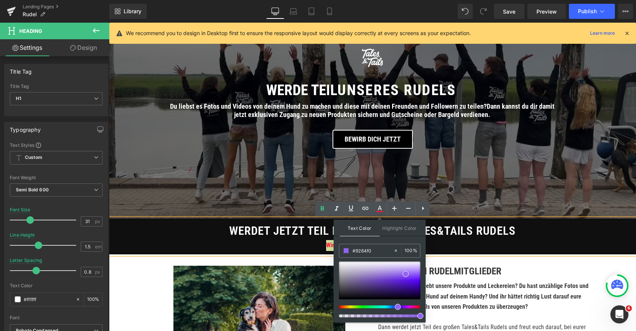
type input "#9264f0"
click at [405, 273] on span at bounding box center [406, 274] width 6 height 6
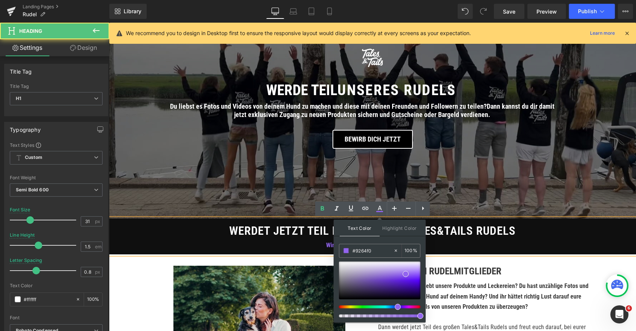
click at [437, 237] on h1 "werdet jetzt Teil des großen Tales&Tails RUdelS" at bounding box center [372, 231] width 527 height 18
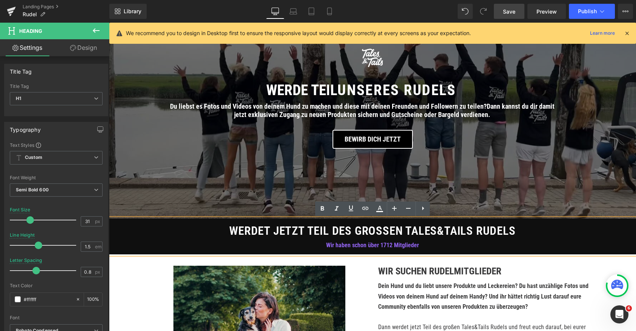
click at [511, 15] on span "Save" at bounding box center [509, 12] width 12 height 8
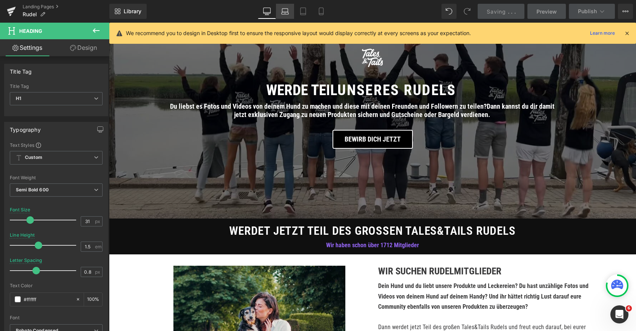
click at [283, 13] on icon at bounding box center [285, 12] width 8 height 8
type input "29"
type input "100"
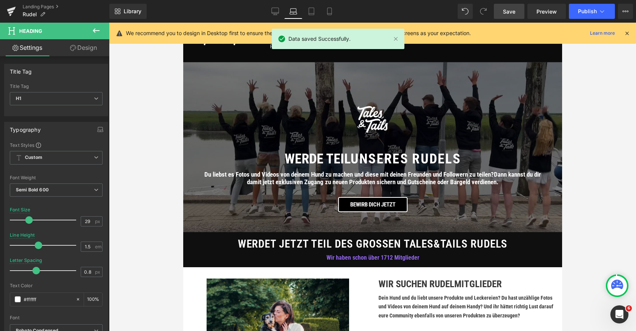
click at [302, 13] on link "Laptop" at bounding box center [293, 11] width 18 height 15
click at [310, 12] on icon at bounding box center [312, 12] width 8 height 8
type input "21"
type input "0.7"
type input "100"
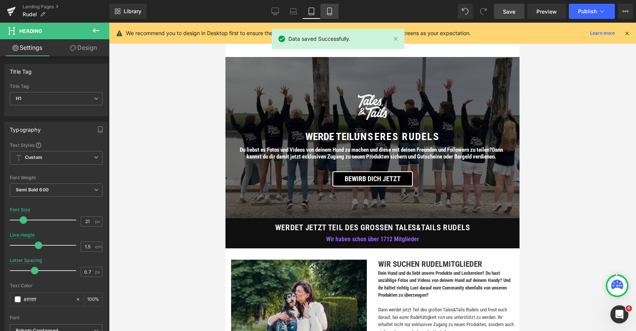
scroll to position [6, 0]
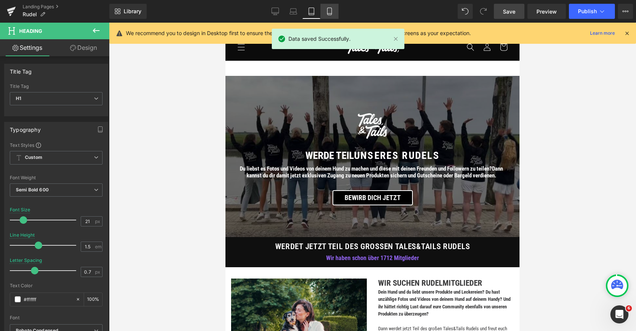
click at [331, 12] on icon at bounding box center [330, 12] width 8 height 8
type input "19"
type input "1.1"
type input "1.6"
type input "100"
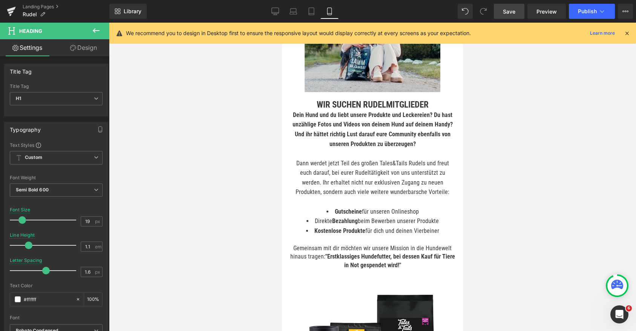
scroll to position [262, 0]
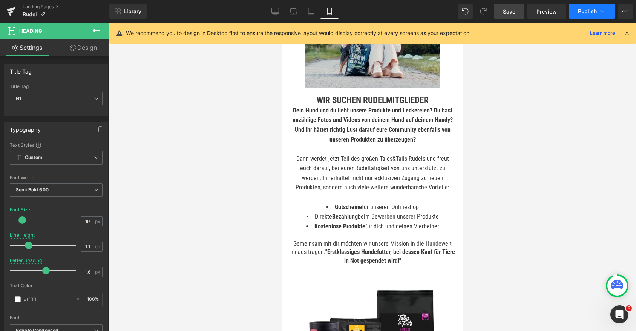
click at [599, 14] on icon at bounding box center [602, 12] width 8 height 8
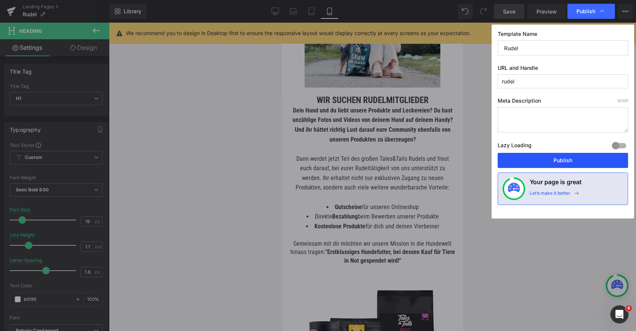
click at [540, 162] on button "Publish" at bounding box center [563, 160] width 130 height 15
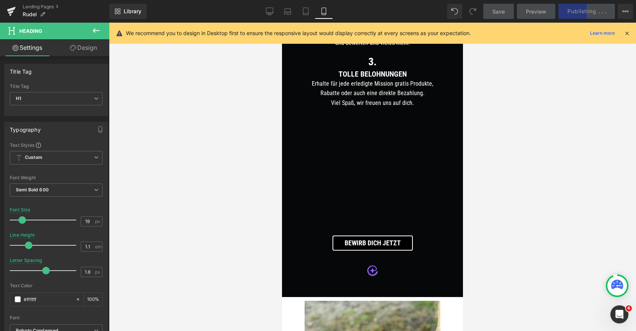
scroll to position [1272, 0]
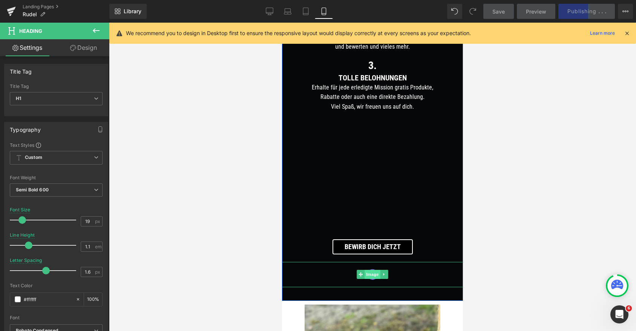
click at [371, 278] on span "Image" at bounding box center [373, 274] width 16 height 9
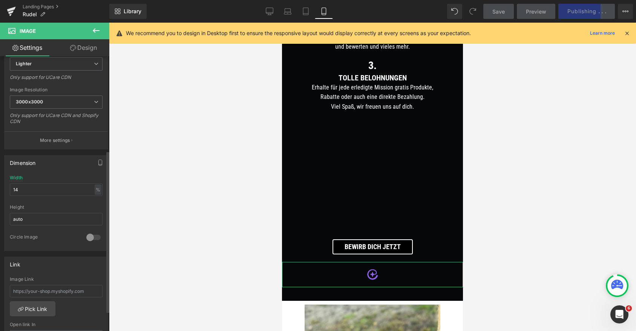
scroll to position [160, 0]
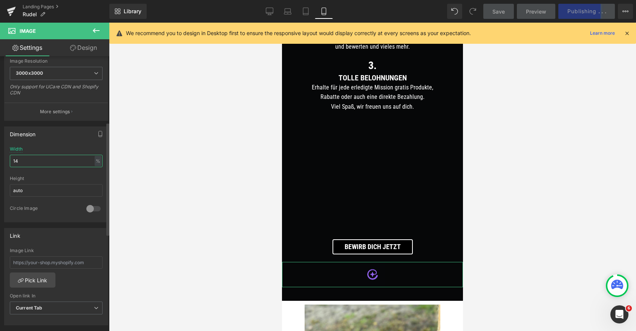
drag, startPoint x: 16, startPoint y: 159, endPoint x: 9, endPoint y: 159, distance: 6.8
click at [10, 159] on input "14" at bounding box center [56, 161] width 93 height 12
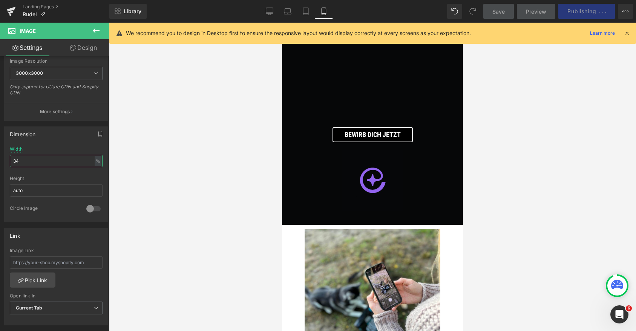
scroll to position [1384, 0]
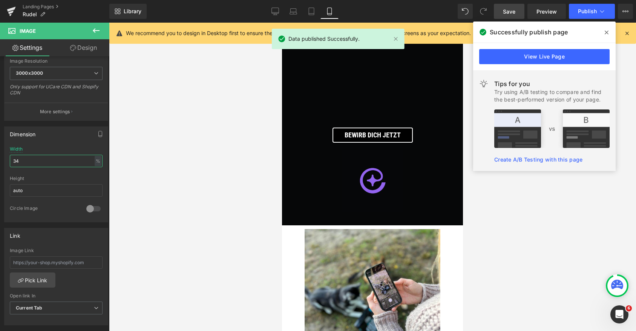
type input "34"
click at [503, 13] on span "Save" at bounding box center [509, 12] width 12 height 8
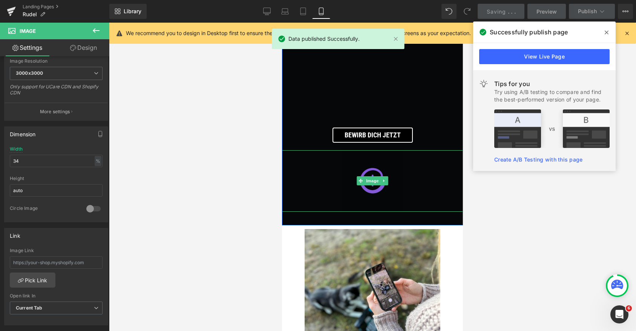
scroll to position [1384, 0]
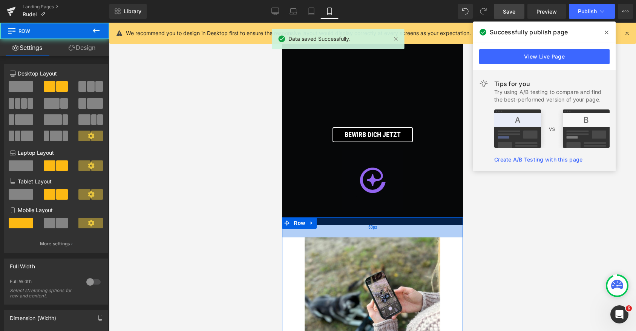
drag, startPoint x: 378, startPoint y: 227, endPoint x: 378, endPoint y: 235, distance: 8.7
click at [378, 235] on div "53px" at bounding box center [372, 227] width 181 height 20
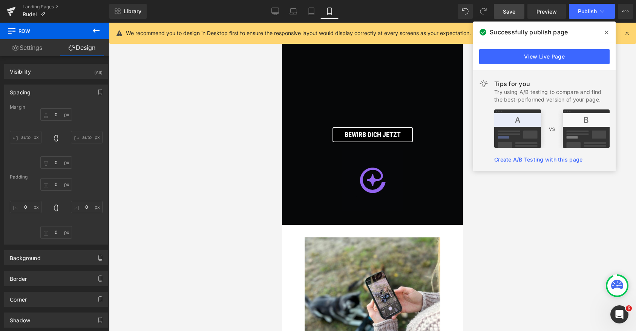
type input "-20"
type input "0"
type input "53"
type input "0"
type input "10"
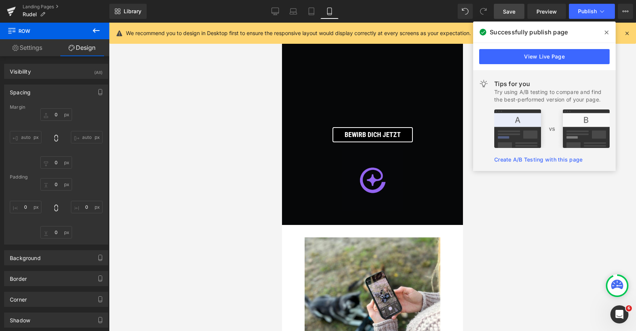
type input "0"
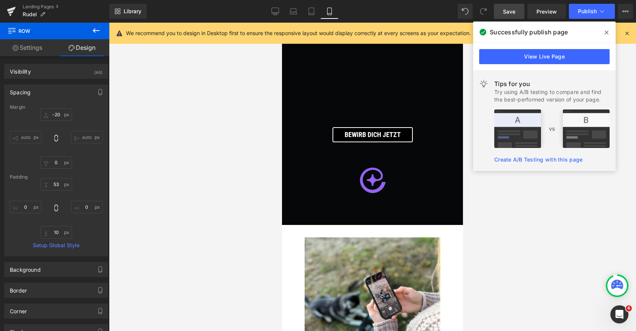
click at [607, 31] on icon at bounding box center [607, 32] width 4 height 6
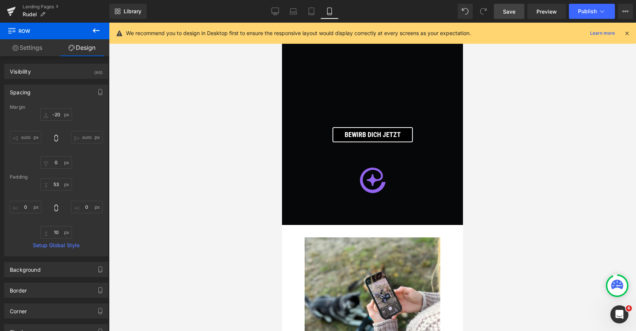
click at [501, 12] on link "Save" at bounding box center [509, 11] width 31 height 15
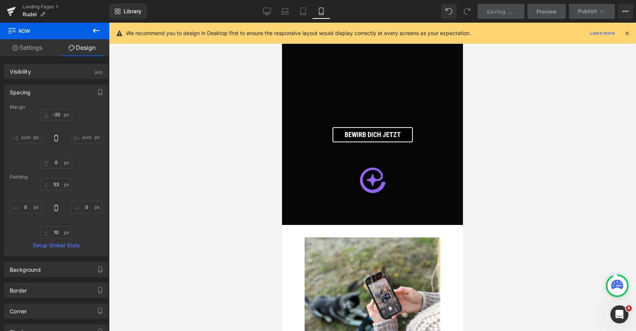
click at [626, 33] on icon at bounding box center [627, 33] width 7 height 7
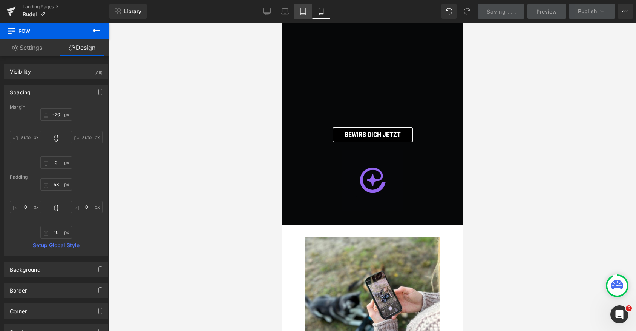
click at [302, 11] on icon at bounding box center [303, 12] width 8 height 8
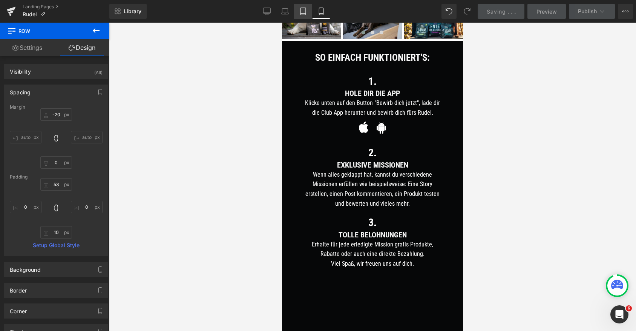
type input "0"
type input "30"
type input "0"
type input "10"
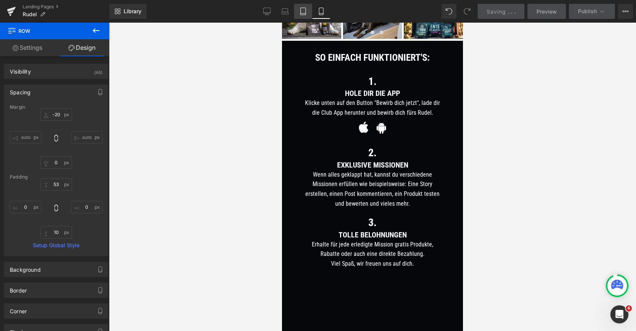
type input "0"
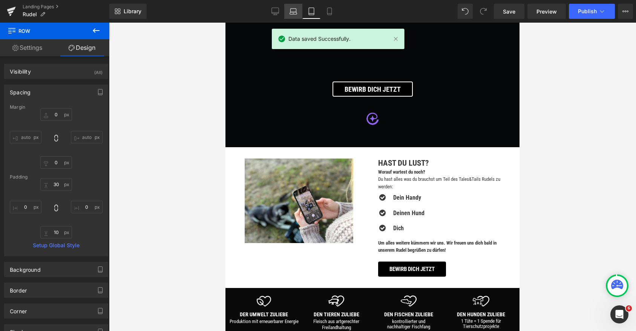
scroll to position [1129, 0]
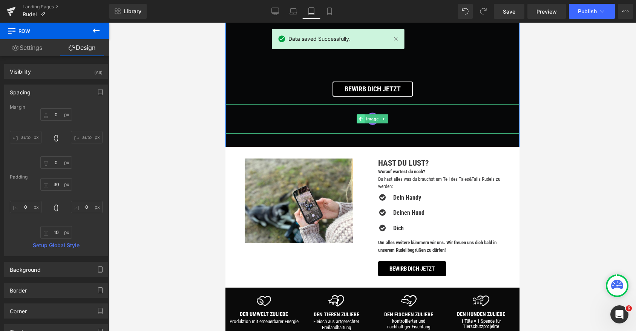
click at [360, 119] on icon at bounding box center [361, 119] width 4 height 4
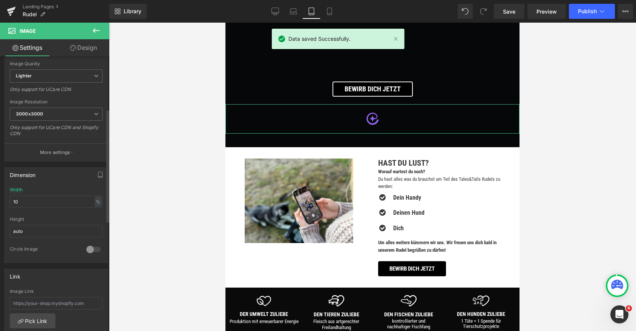
scroll to position [128, 0]
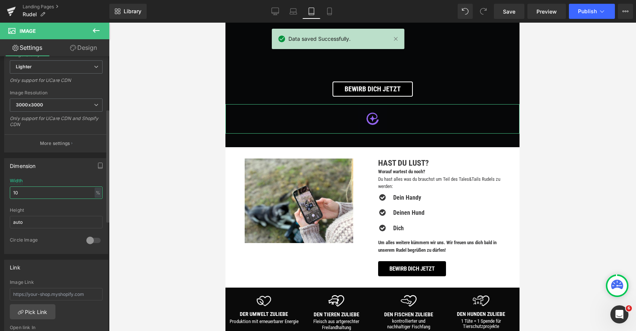
drag, startPoint x: 15, startPoint y: 193, endPoint x: 9, endPoint y: 193, distance: 6.0
click at [10, 193] on input "10" at bounding box center [56, 192] width 93 height 12
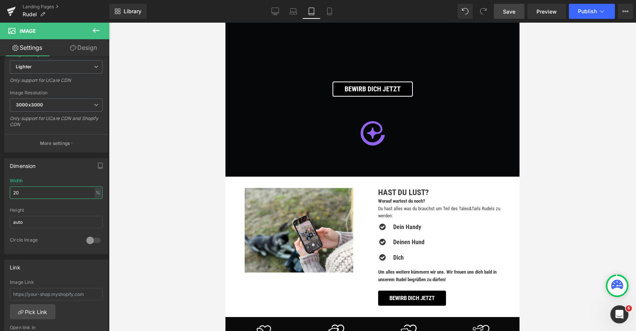
type input "20"
click at [503, 11] on link "Save" at bounding box center [509, 11] width 31 height 15
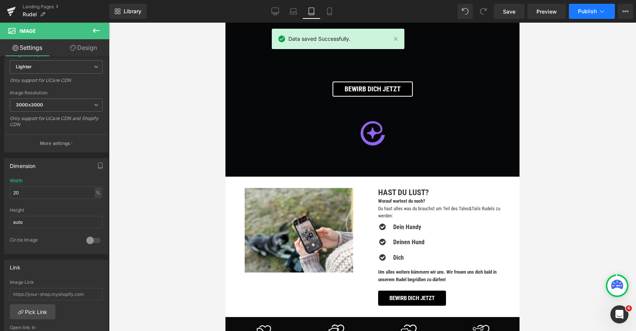
click at [595, 14] on button "Publish" at bounding box center [592, 11] width 46 height 15
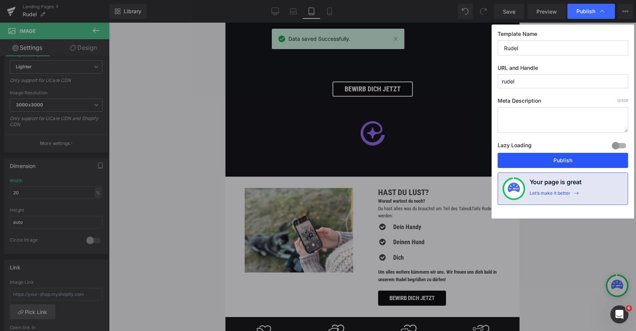
click at [554, 160] on button "Publish" at bounding box center [563, 160] width 130 height 15
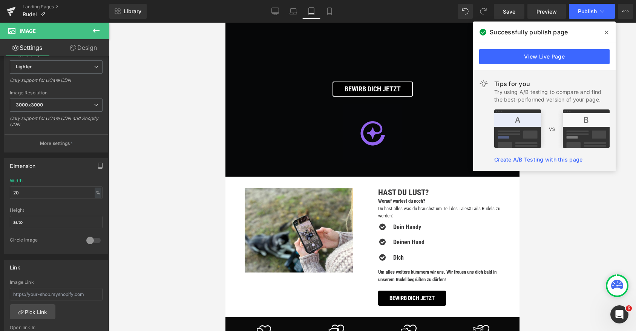
click at [602, 29] on span at bounding box center [607, 32] width 12 height 12
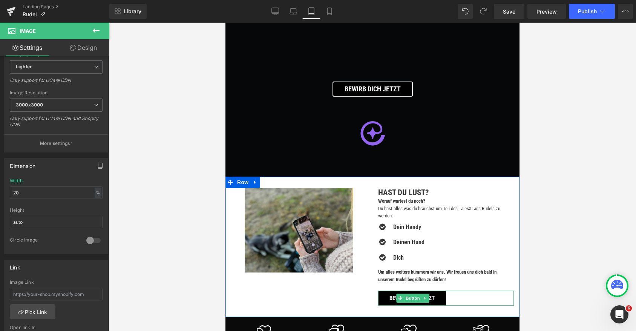
click at [402, 299] on icon at bounding box center [400, 298] width 4 height 4
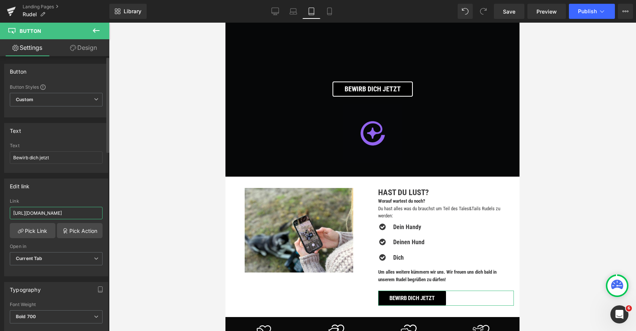
click at [66, 215] on input "[URL][DOMAIN_NAME]" at bounding box center [56, 213] width 93 height 12
